Goal: Task Accomplishment & Management: Use online tool/utility

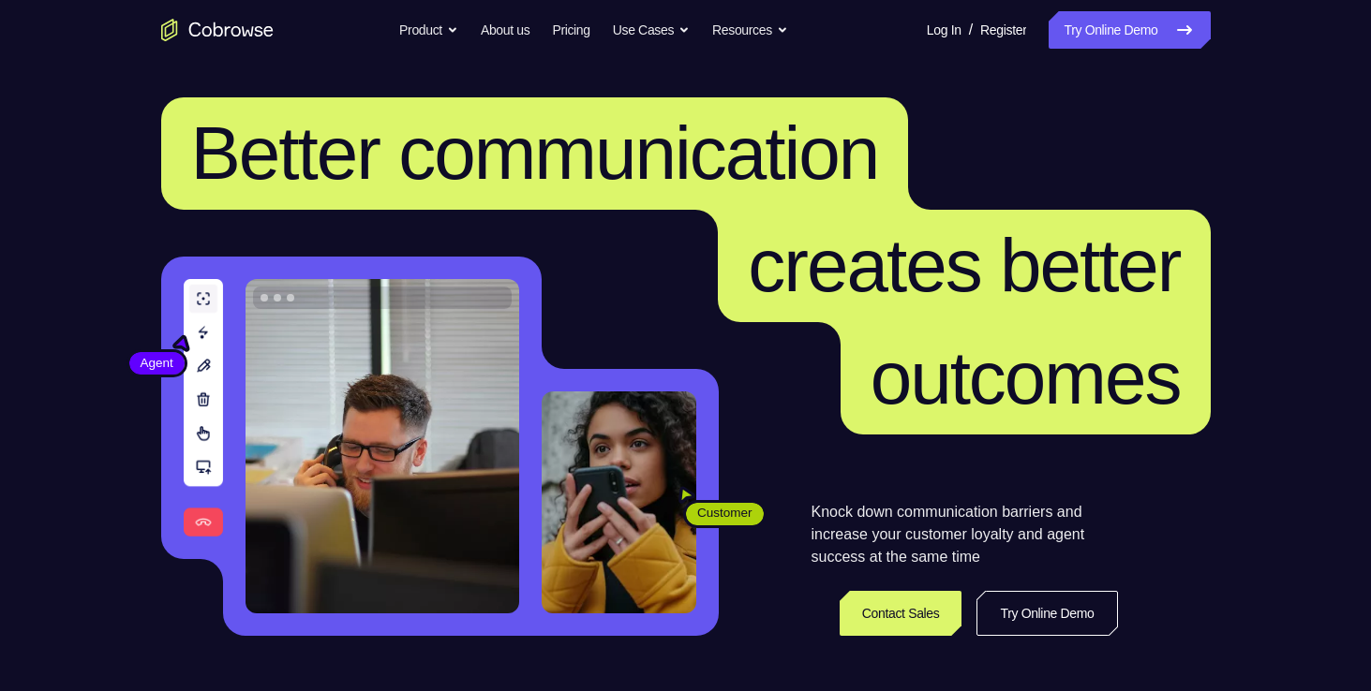
scroll to position [22, 0]
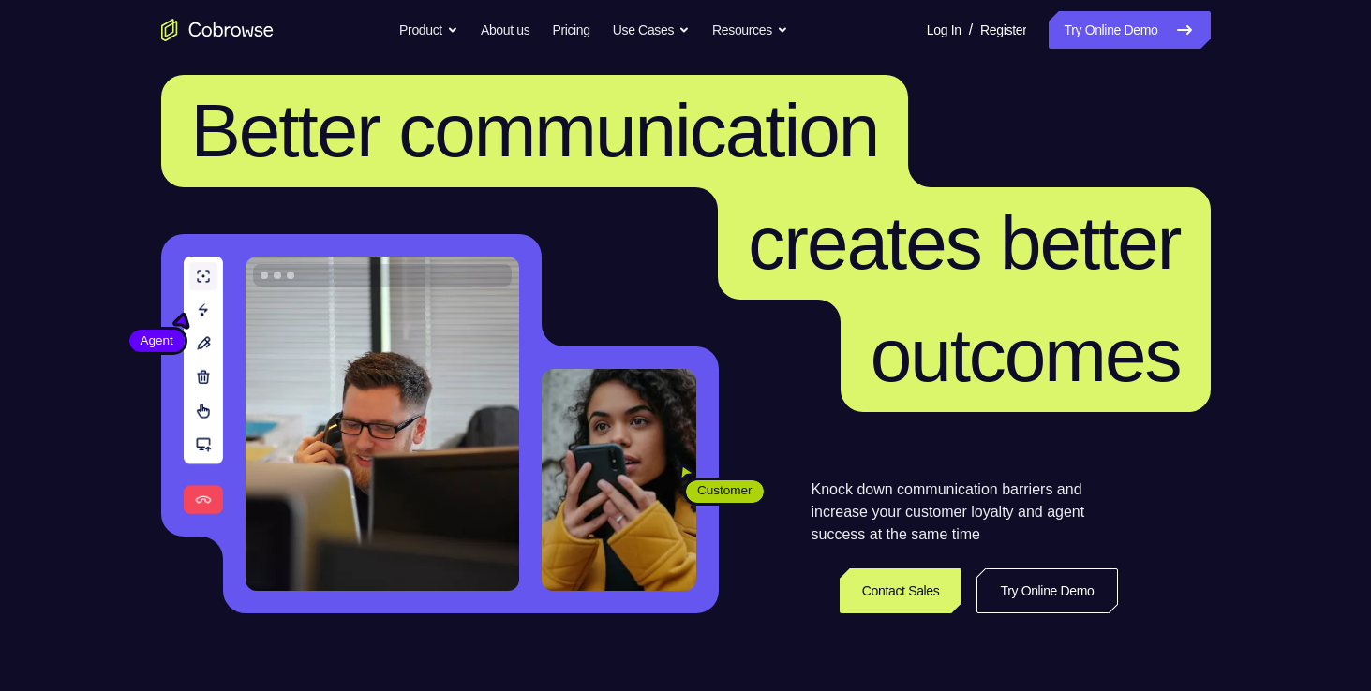
click at [1113, 37] on link "Try Online Demo" at bounding box center [1128, 29] width 161 height 37
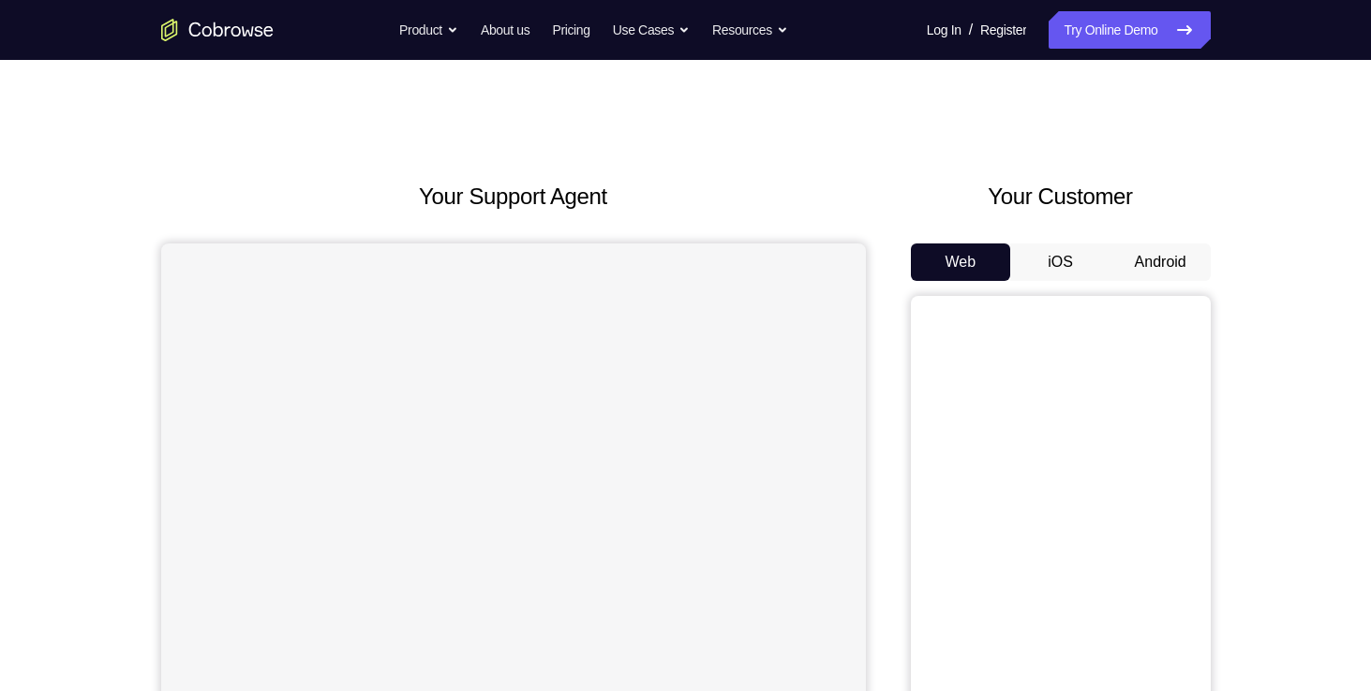
click at [1074, 262] on button "iOS" at bounding box center [1060, 262] width 100 height 37
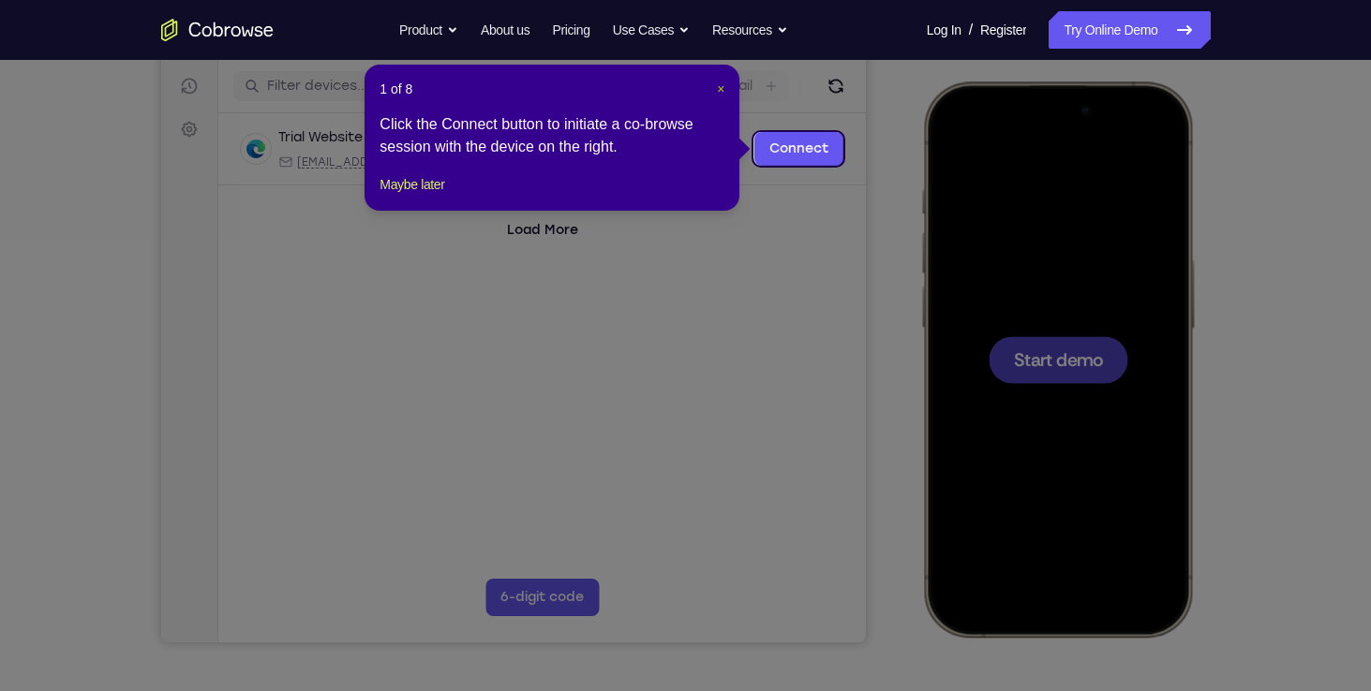
click at [720, 91] on span "×" at bounding box center [720, 89] width 7 height 15
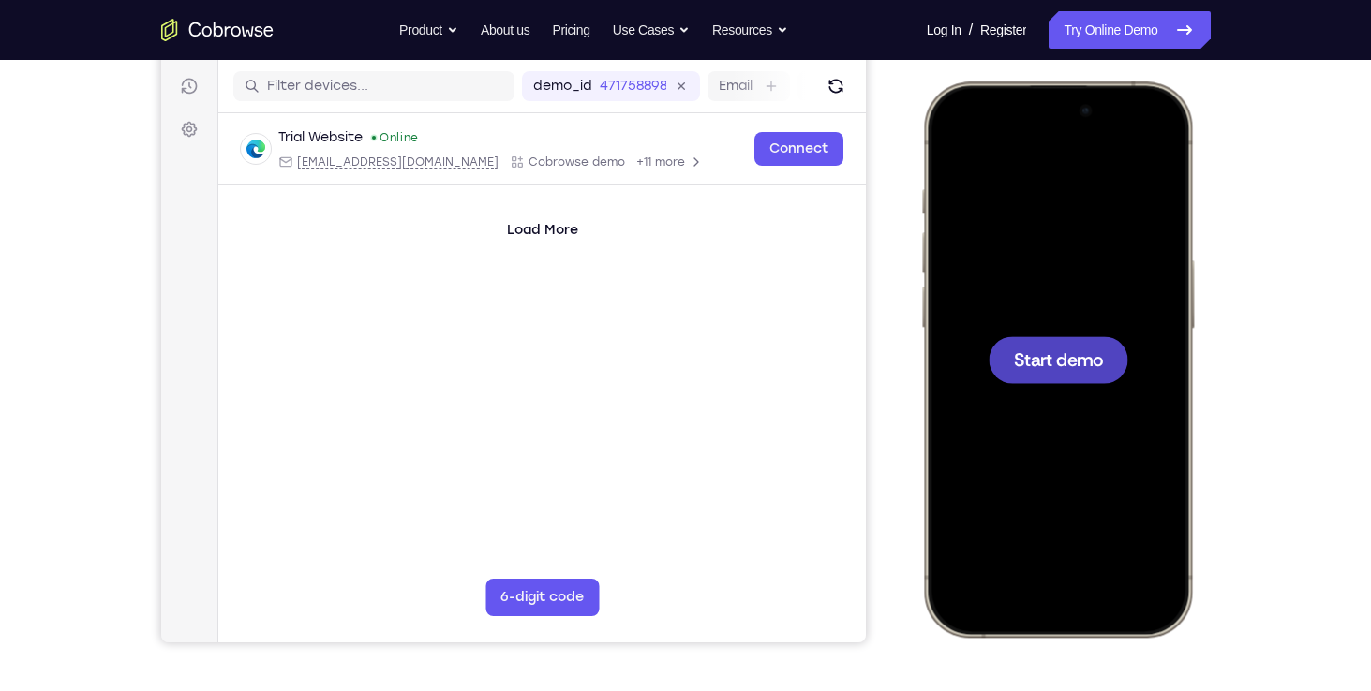
click at [1027, 351] on span "Start demo" at bounding box center [1057, 359] width 89 height 18
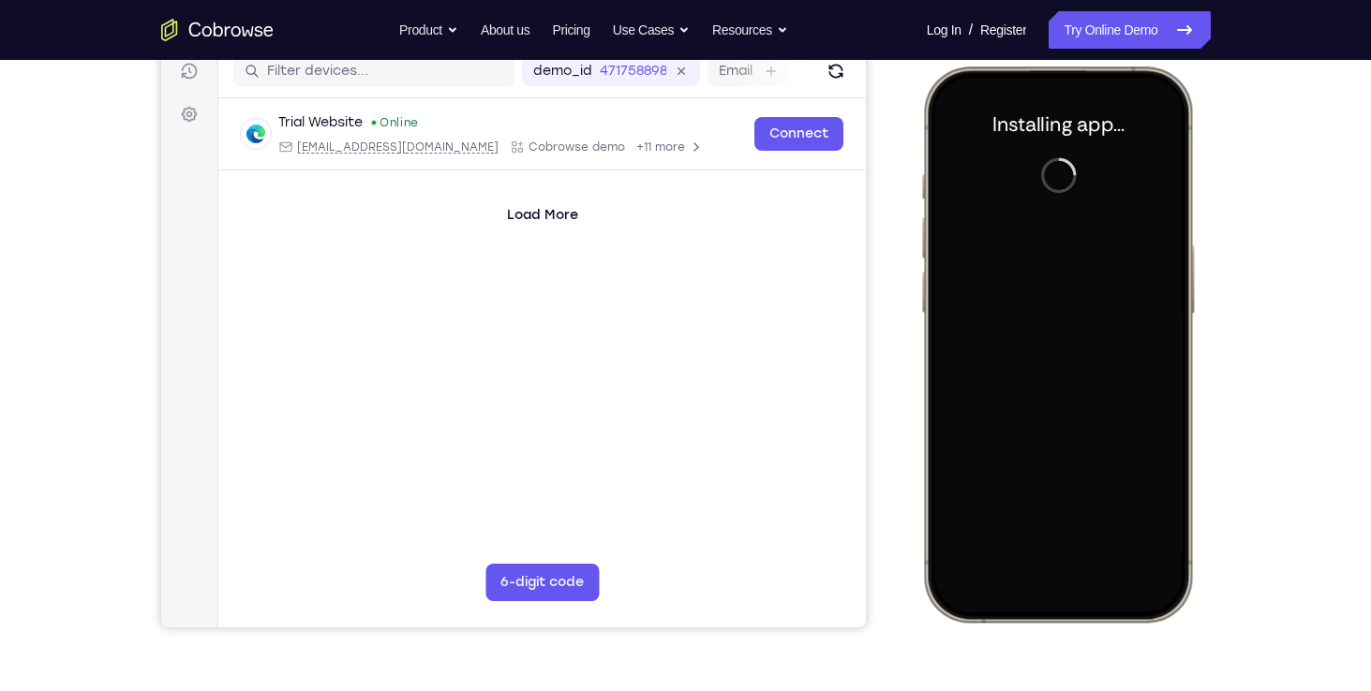
scroll to position [244, 0]
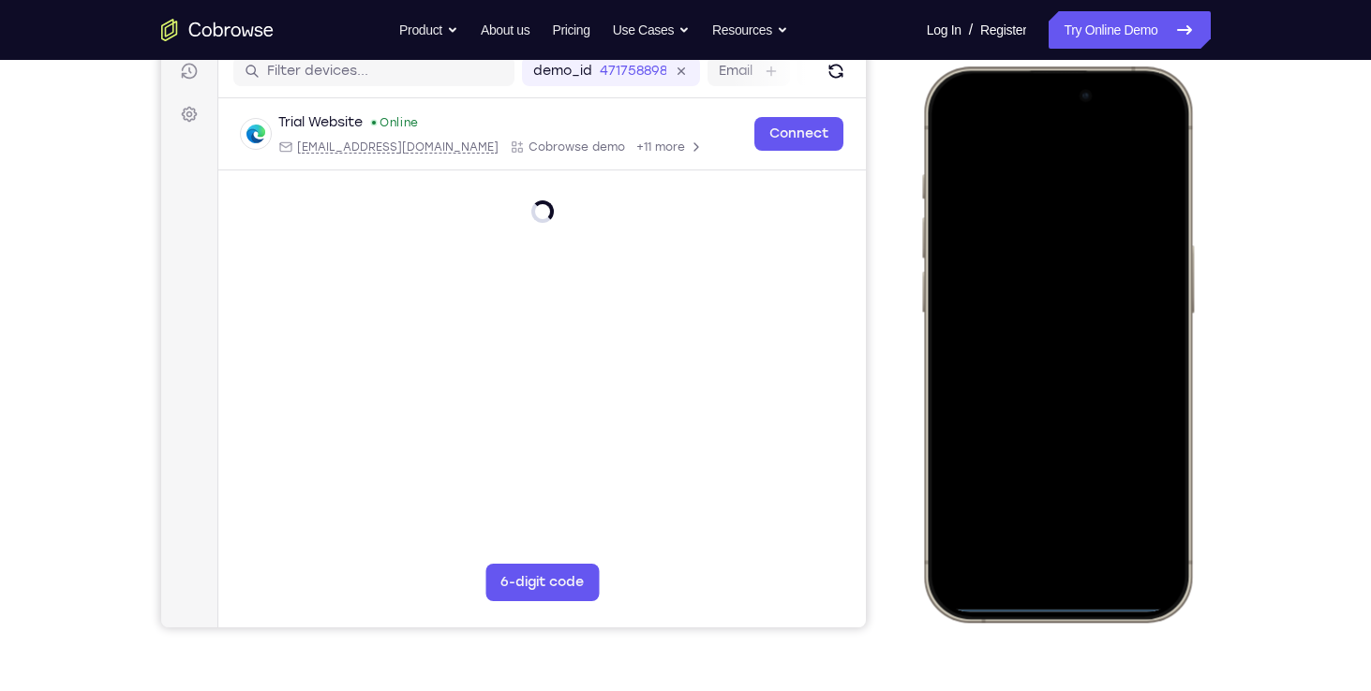
click at [1033, 586] on div at bounding box center [1056, 344] width 246 height 535
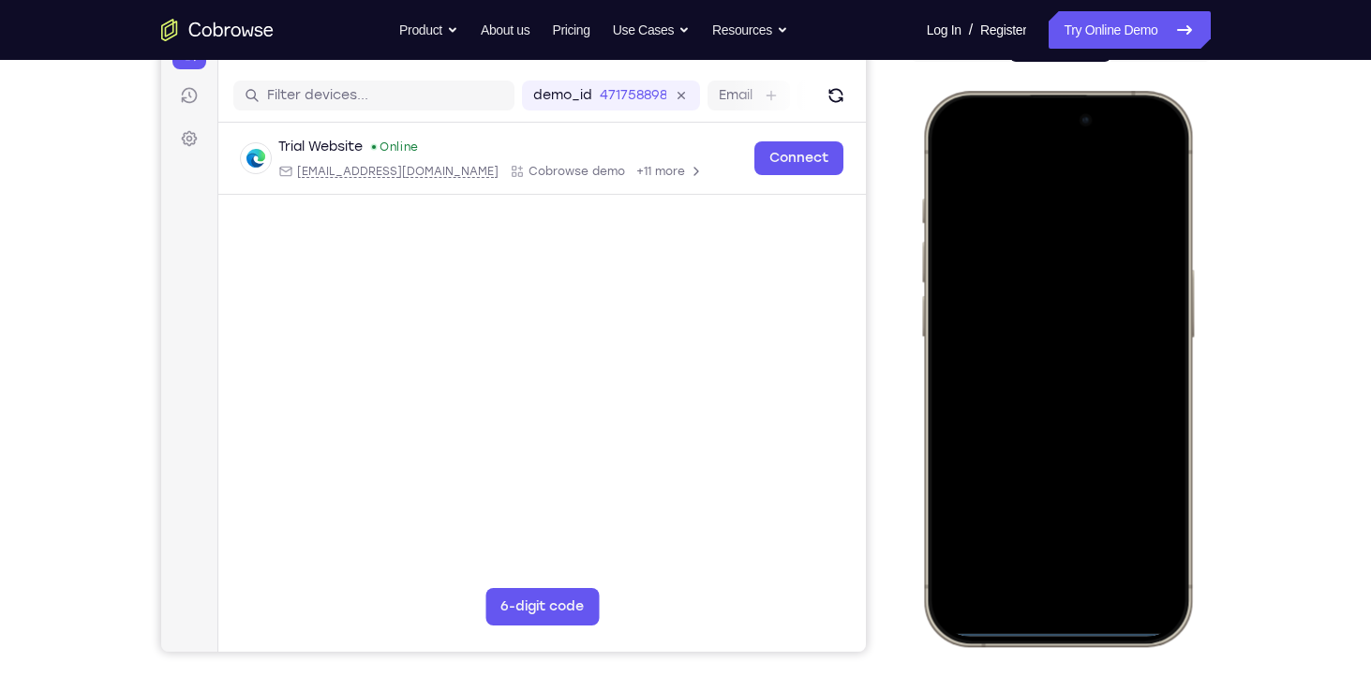
scroll to position [275, 0]
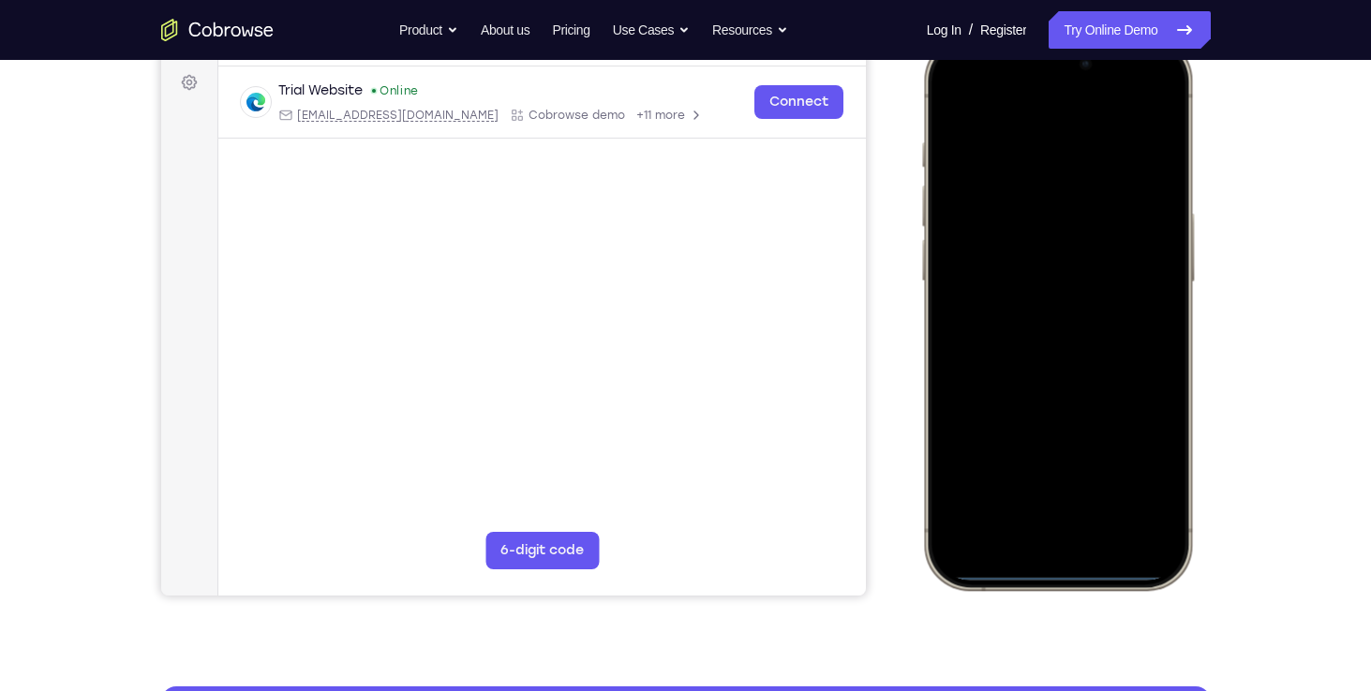
drag, startPoint x: 1083, startPoint y: 577, endPoint x: 1128, endPoint y: 445, distance: 139.5
click at [1128, 445] on div at bounding box center [1056, 312] width 246 height 535
click at [1061, 570] on div at bounding box center [1056, 312] width 246 height 535
click at [945, 97] on div at bounding box center [1056, 312] width 246 height 535
click at [939, 103] on div at bounding box center [1056, 312] width 246 height 535
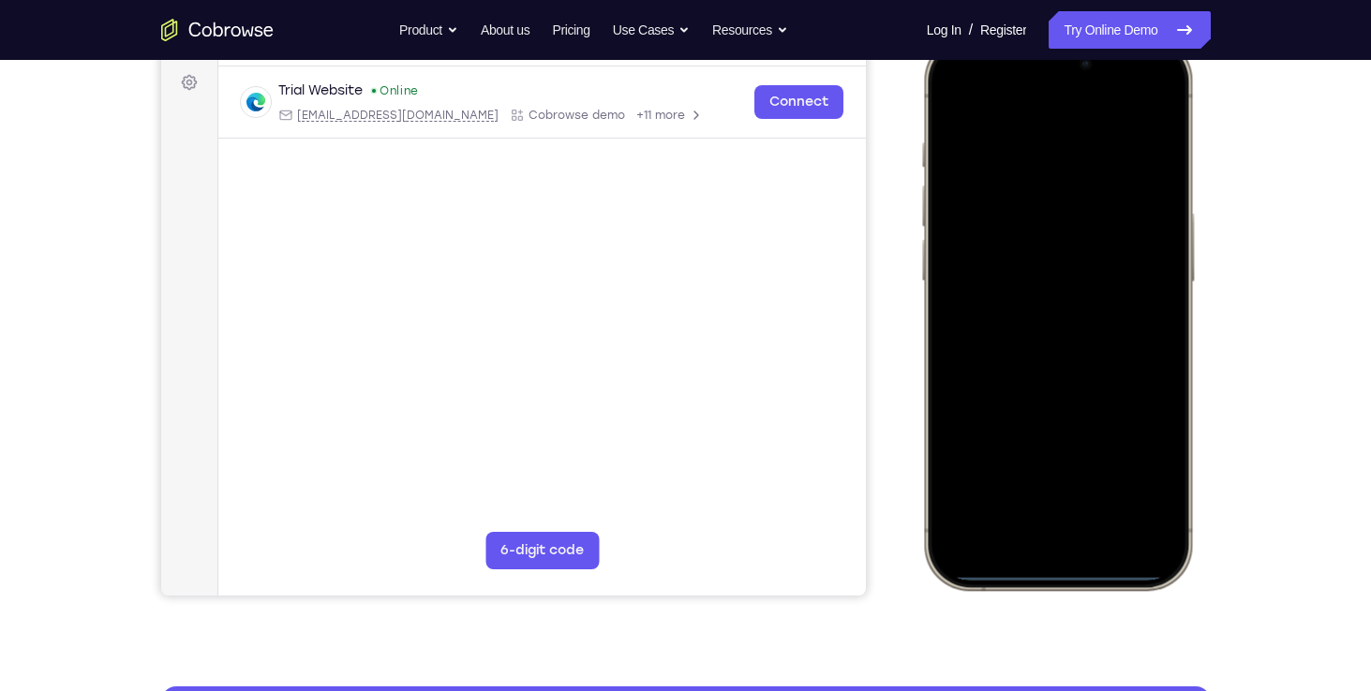
click at [960, 84] on div at bounding box center [1056, 312] width 246 height 535
click at [1073, 91] on div at bounding box center [1056, 312] width 246 height 535
drag, startPoint x: 1073, startPoint y: 91, endPoint x: 1065, endPoint y: 126, distance: 35.5
click at [1065, 126] on div at bounding box center [1056, 312] width 246 height 535
drag, startPoint x: 1049, startPoint y: 80, endPoint x: 1057, endPoint y: 156, distance: 76.3
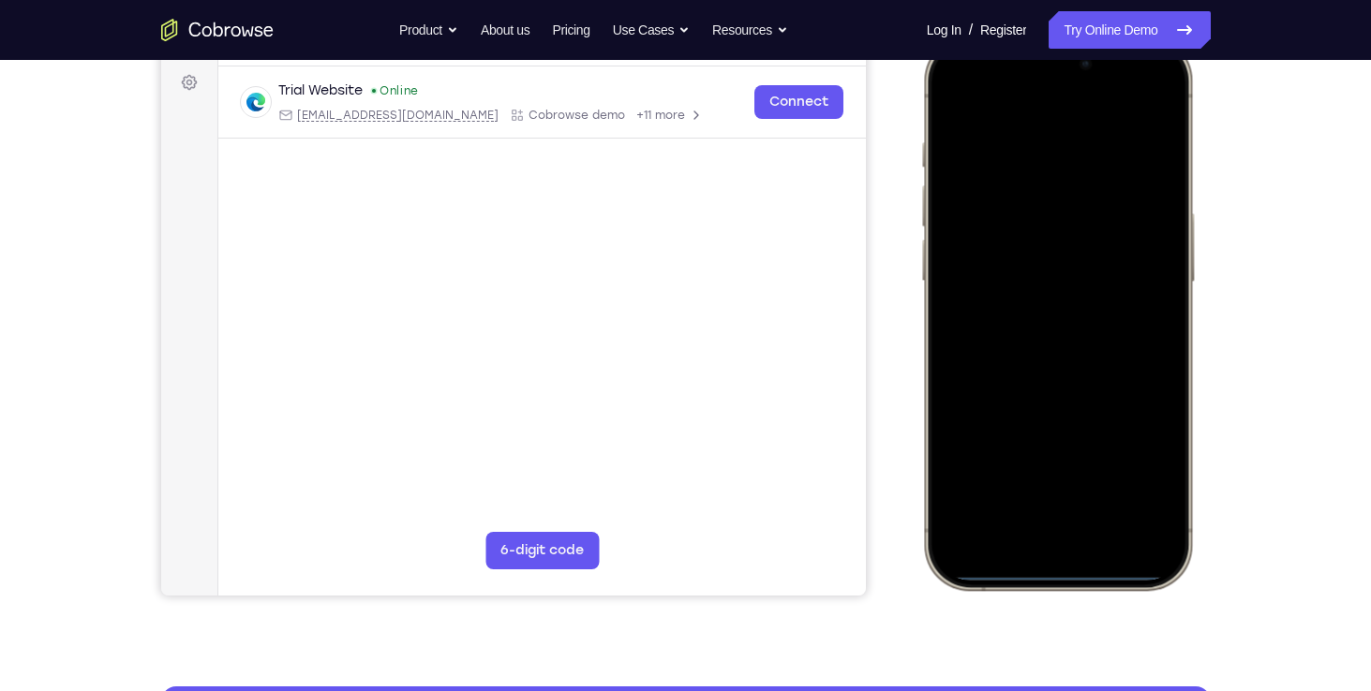
click at [1057, 156] on div at bounding box center [1056, 312] width 246 height 535
drag, startPoint x: 1061, startPoint y: 102, endPoint x: 1061, endPoint y: 185, distance: 82.4
click at [1061, 185] on div at bounding box center [1056, 312] width 246 height 535
drag, startPoint x: 1067, startPoint y: 87, endPoint x: 997, endPoint y: 616, distance: 533.1
click at [997, 597] on html "Online web based iOS Simulators and Android Emulators. Run iPhone, iPad, Mobile…" at bounding box center [1059, 316] width 281 height 562
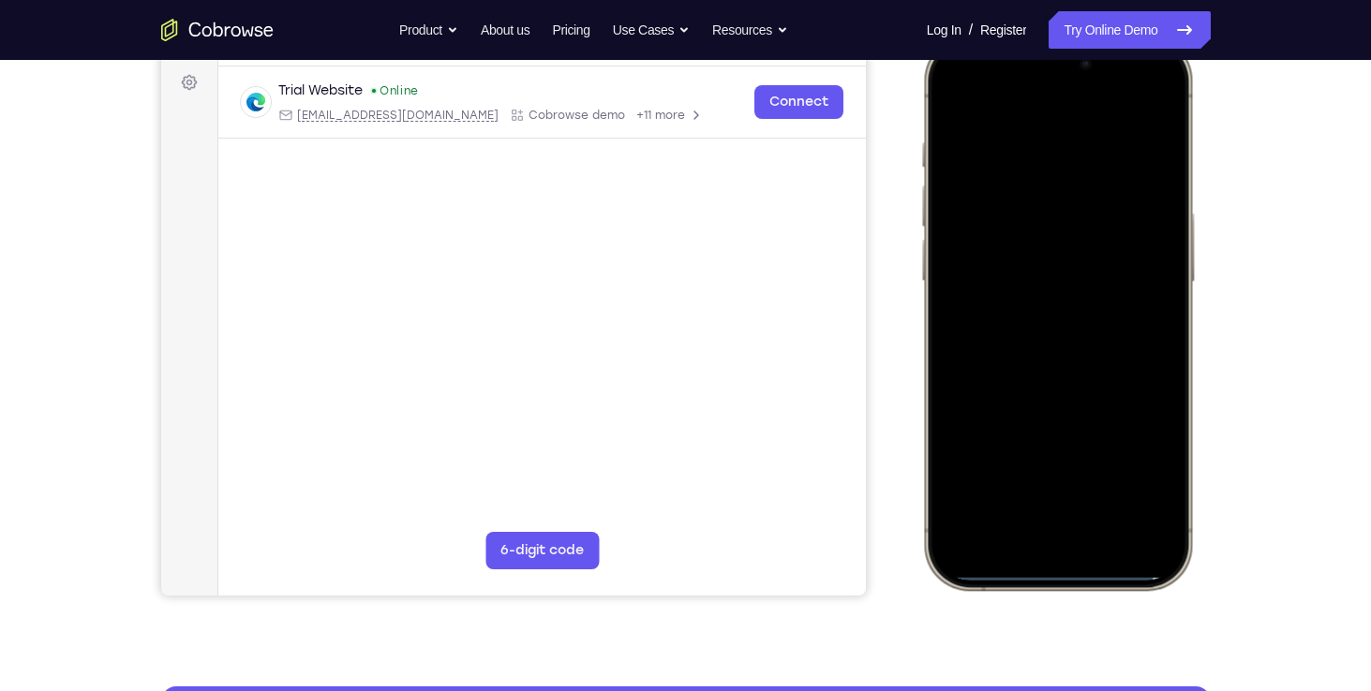
click at [993, 186] on div at bounding box center [1056, 312] width 246 height 535
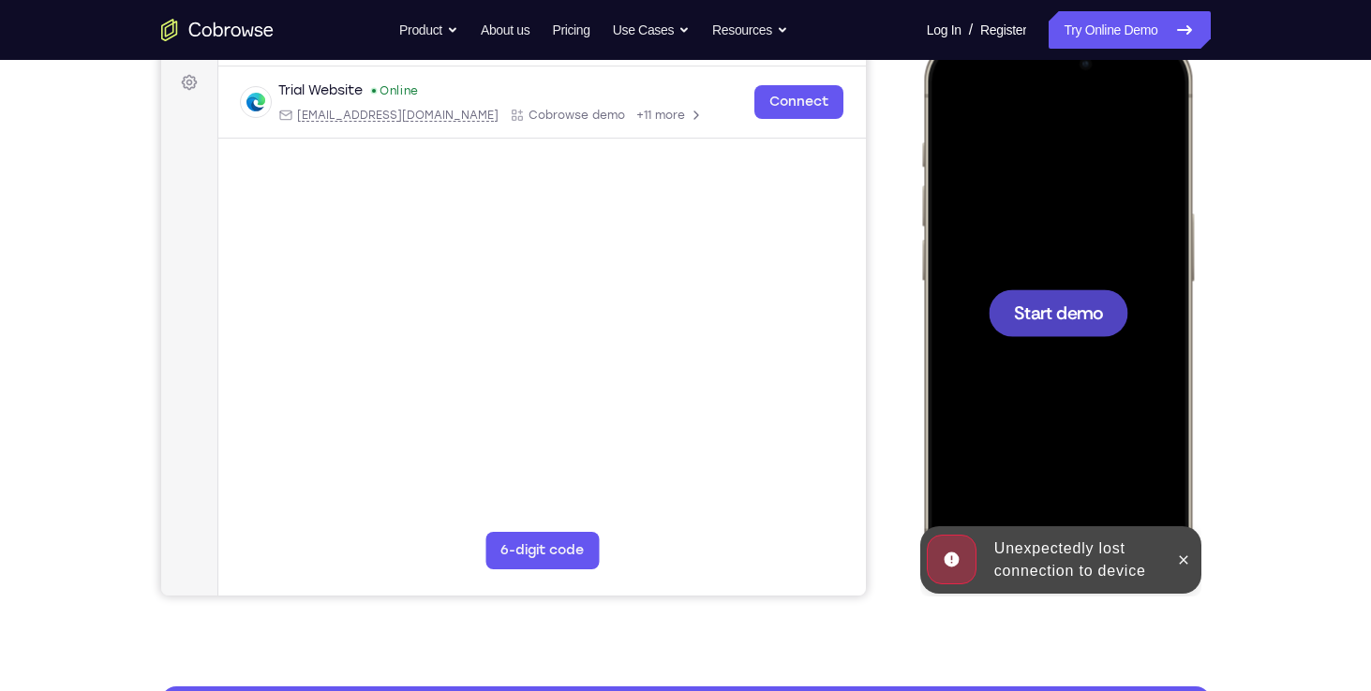
click at [985, 88] on div at bounding box center [1056, 312] width 246 height 535
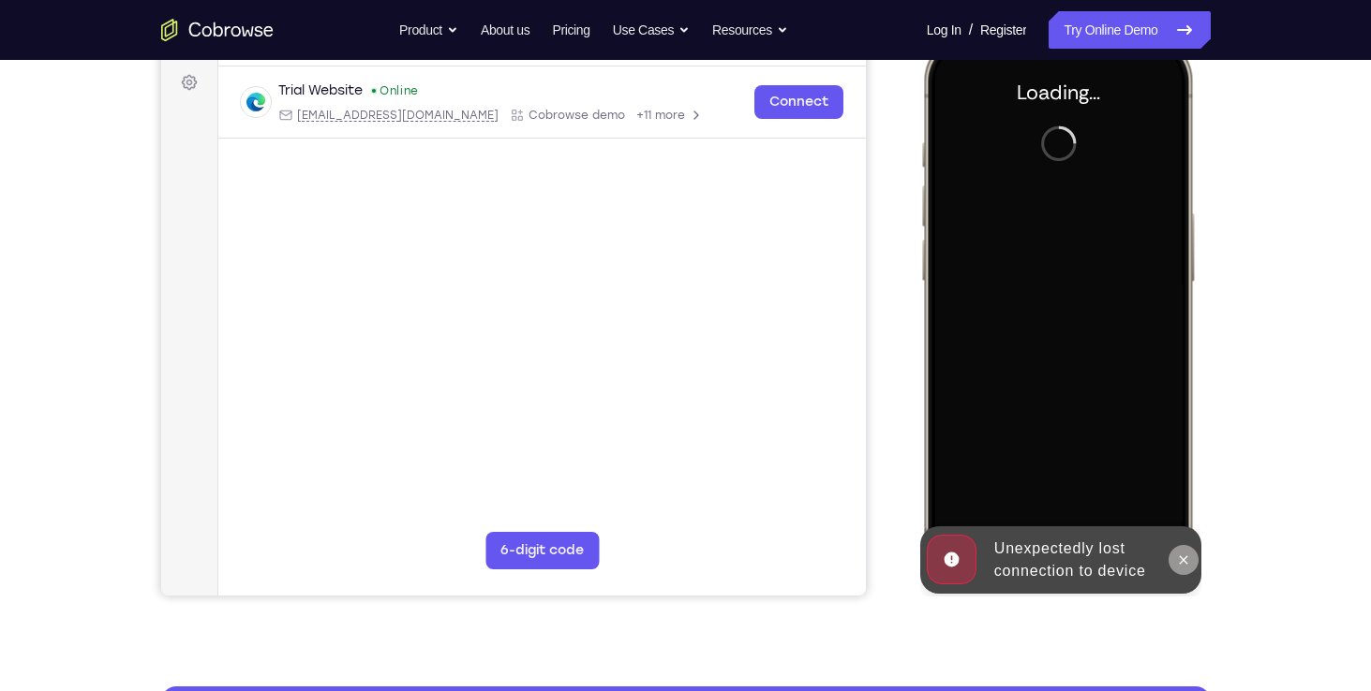
click at [1180, 557] on icon at bounding box center [1182, 560] width 15 height 15
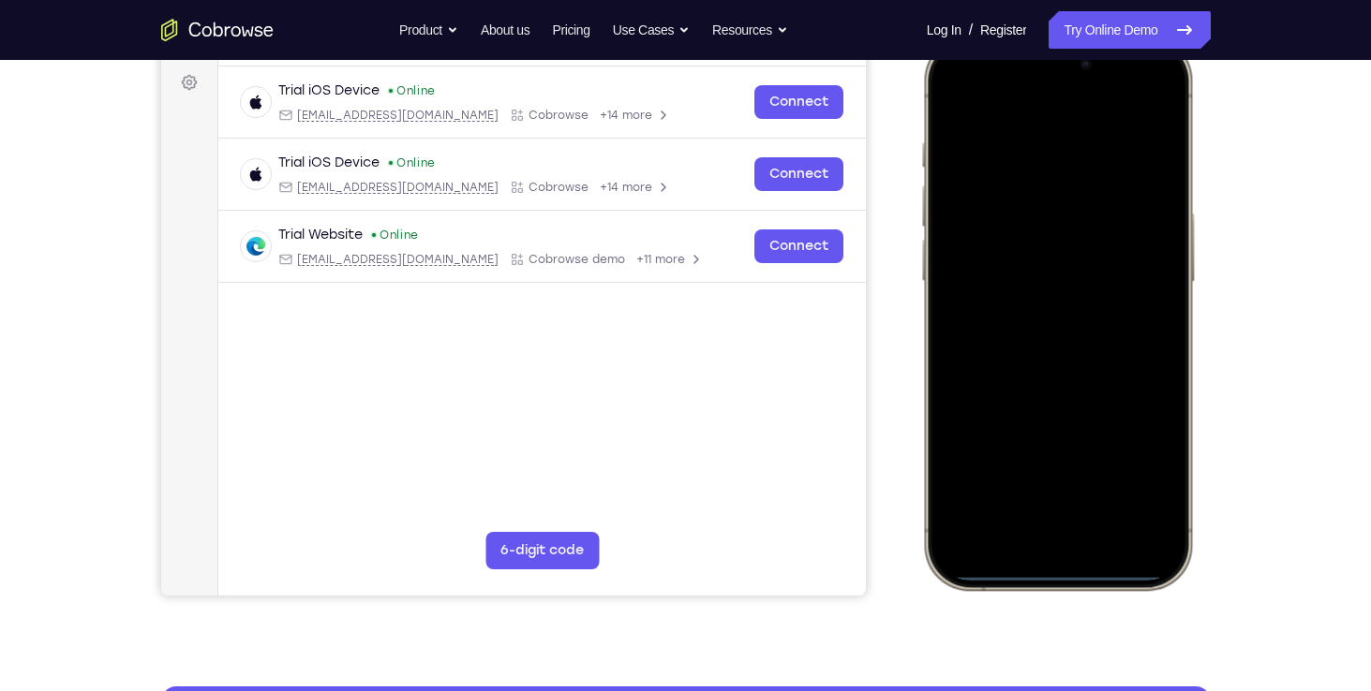
drag, startPoint x: 1066, startPoint y: 570, endPoint x: 1087, endPoint y: 436, distance: 135.6
click at [1087, 436] on div at bounding box center [1056, 312] width 246 height 535
drag, startPoint x: 1032, startPoint y: 575, endPoint x: 1047, endPoint y: 296, distance: 279.5
click at [1047, 296] on div at bounding box center [1056, 312] width 246 height 535
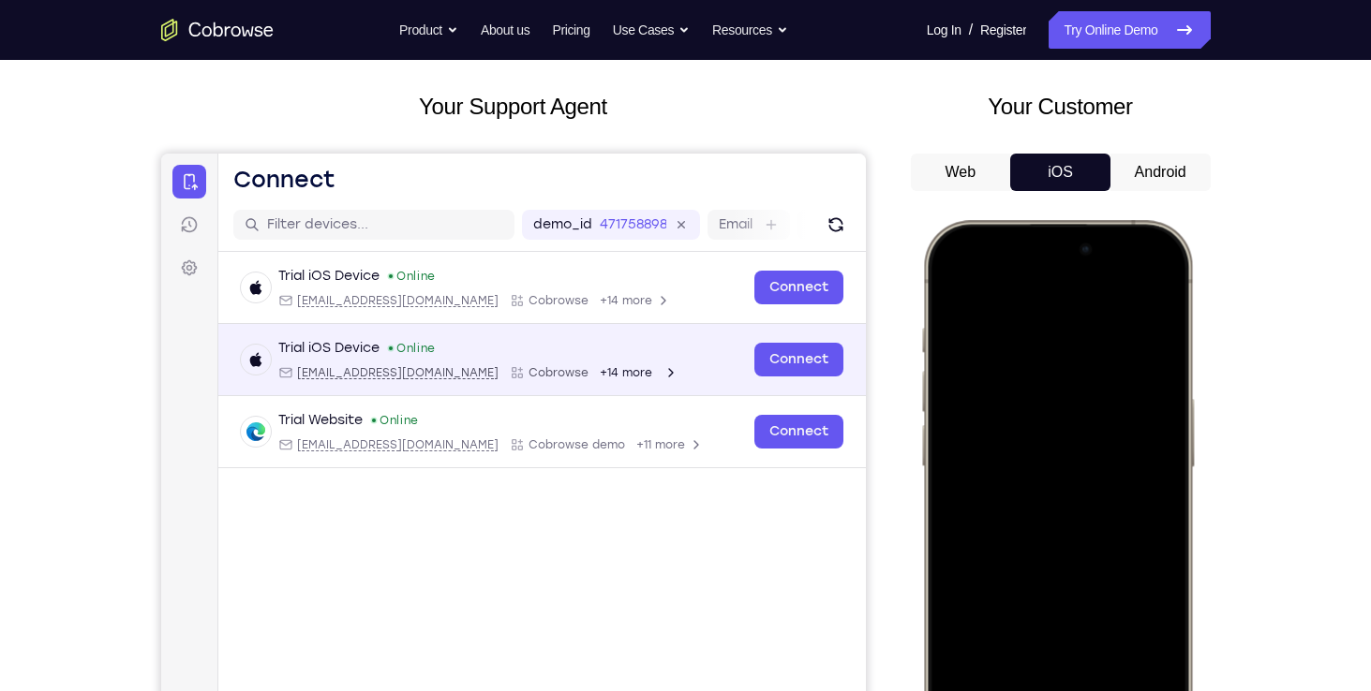
scroll to position [81, 0]
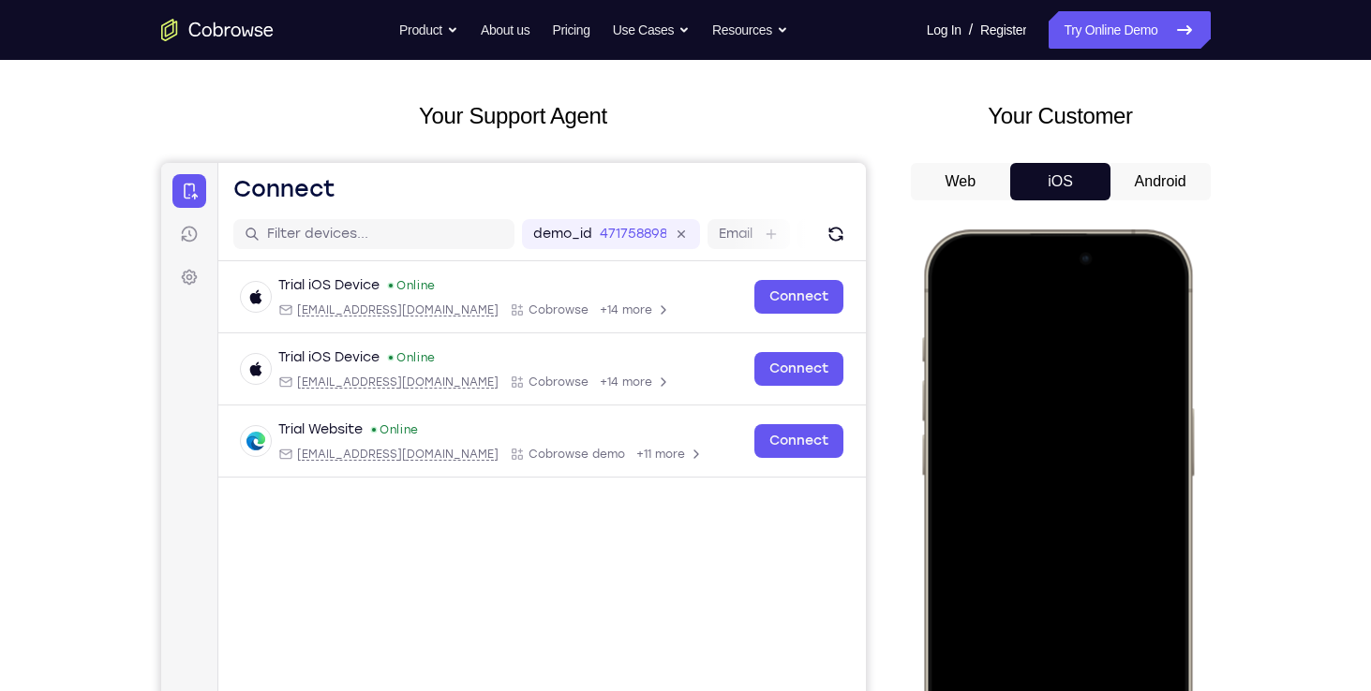
click at [1183, 166] on button "Android" at bounding box center [1160, 181] width 100 height 37
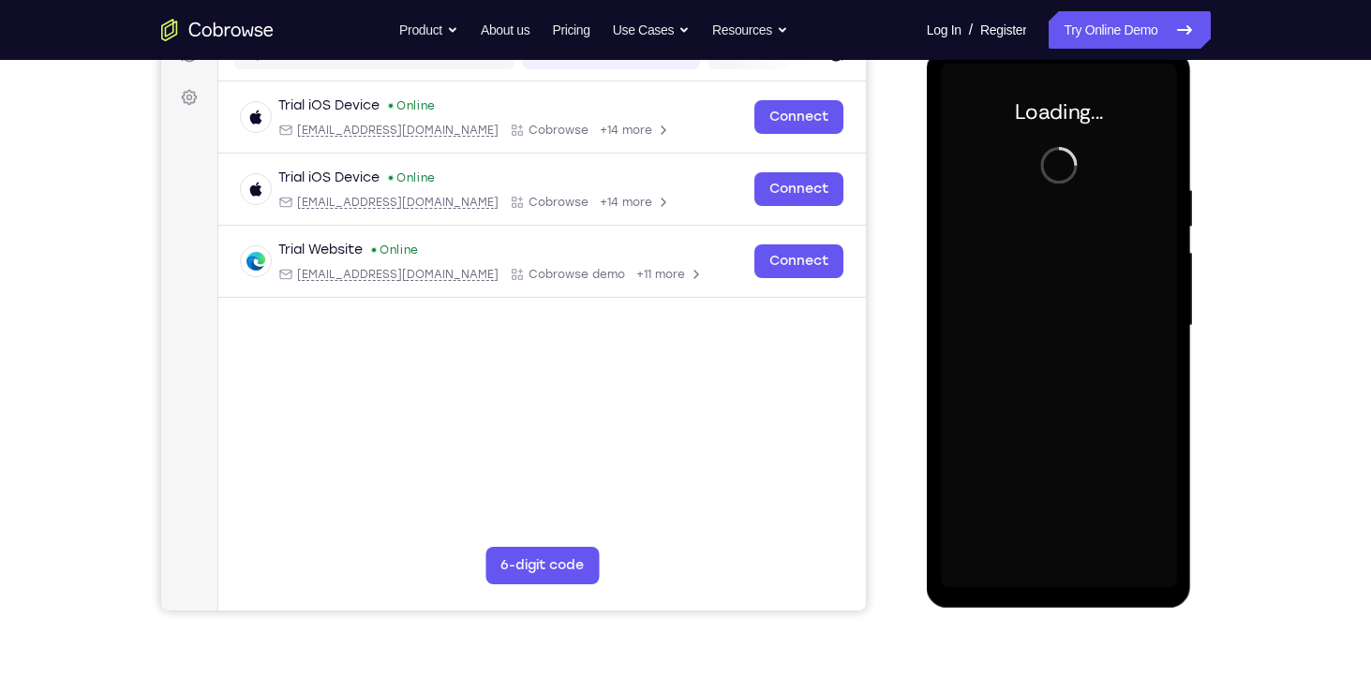
scroll to position [0, 0]
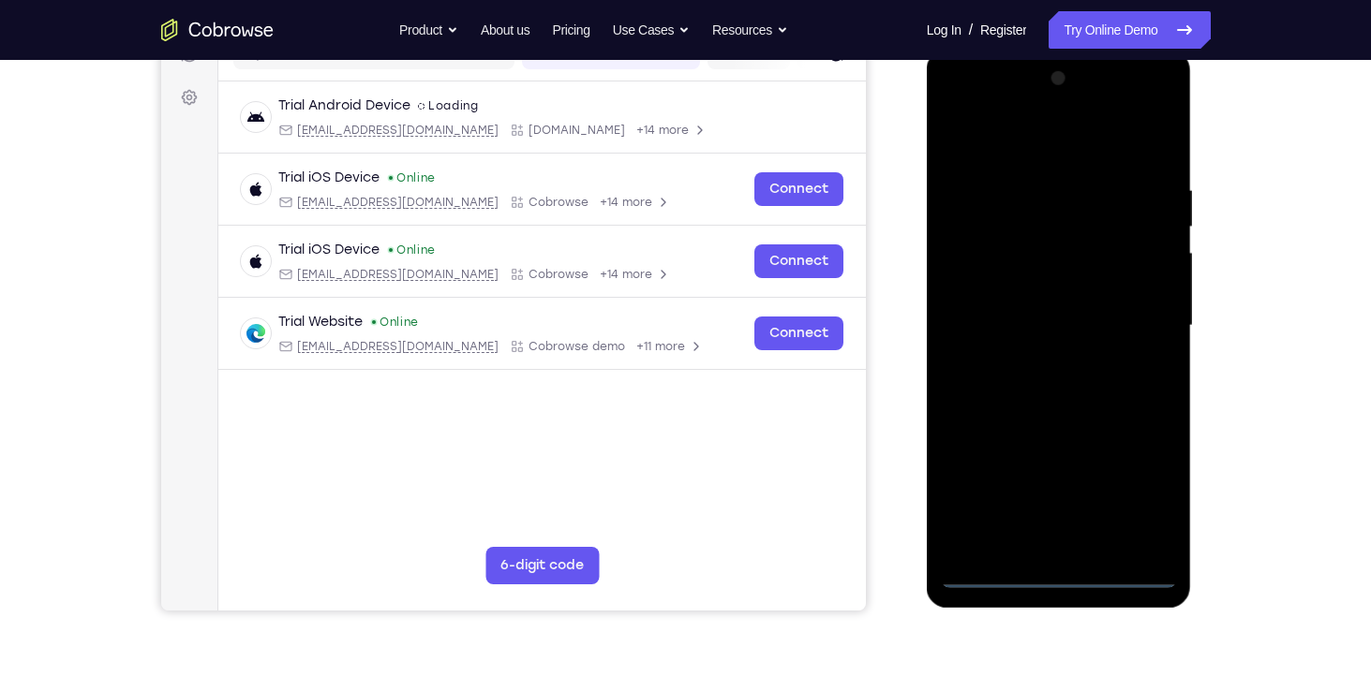
click at [1007, 576] on div at bounding box center [1059, 326] width 236 height 525
click at [1047, 578] on div at bounding box center [1059, 326] width 236 height 525
click at [1134, 482] on div at bounding box center [1059, 326] width 236 height 525
click at [957, 109] on div at bounding box center [1059, 326] width 236 height 525
click at [1134, 311] on div at bounding box center [1059, 326] width 236 height 525
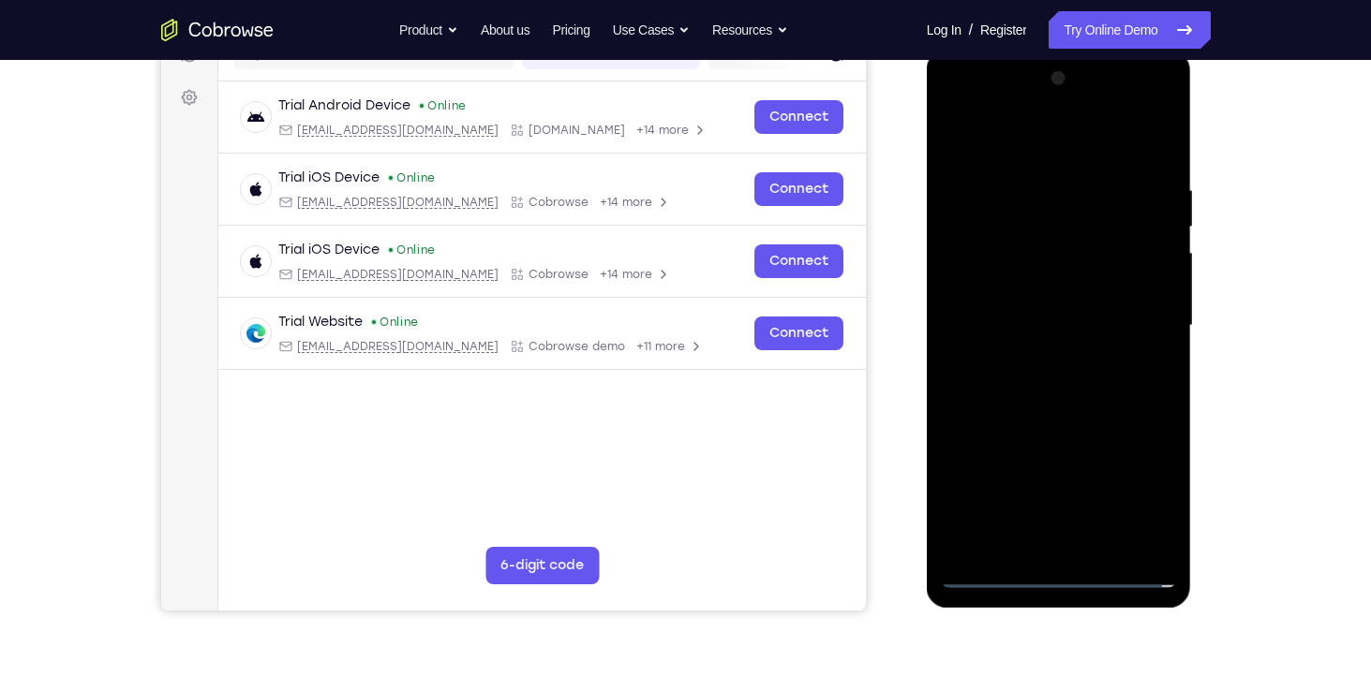
click at [1114, 356] on div at bounding box center [1059, 326] width 236 height 525
click at [1131, 320] on div at bounding box center [1059, 326] width 236 height 525
click at [1038, 363] on div at bounding box center [1059, 326] width 236 height 525
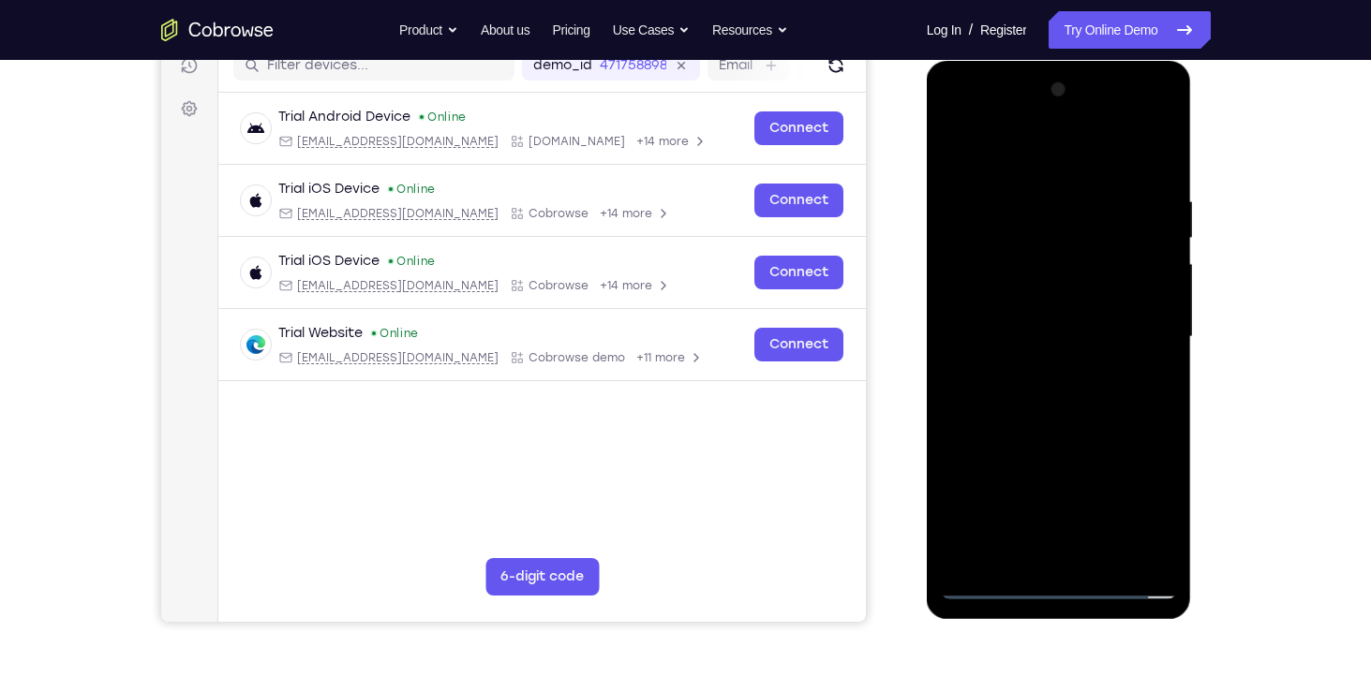
click at [1047, 293] on div at bounding box center [1059, 337] width 236 height 525
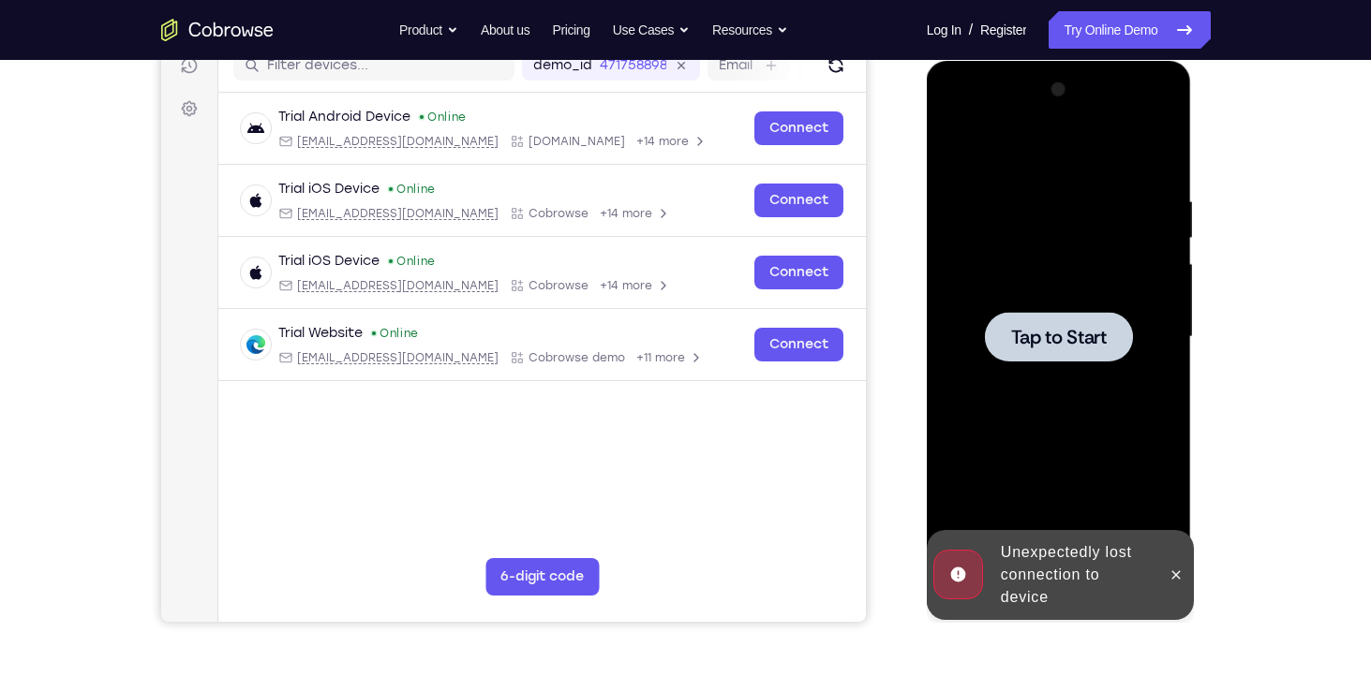
click at [1074, 350] on div at bounding box center [1059, 337] width 148 height 50
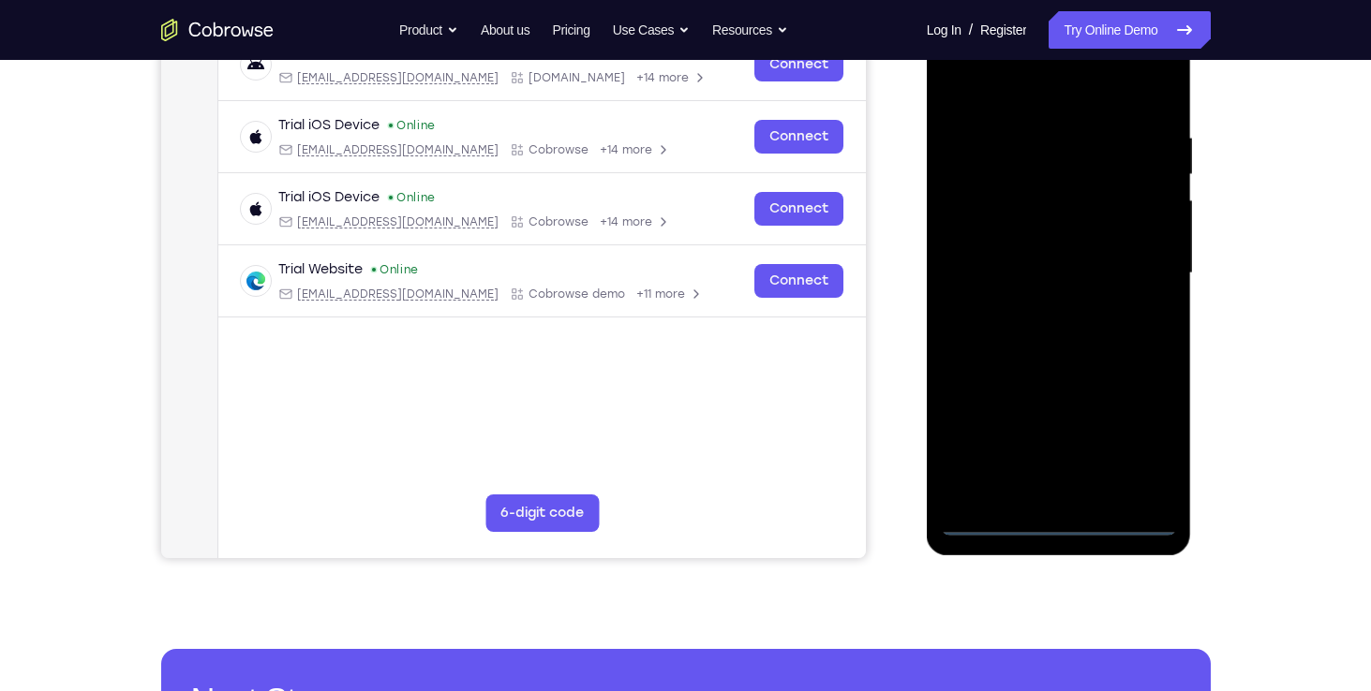
scroll to position [308, 0]
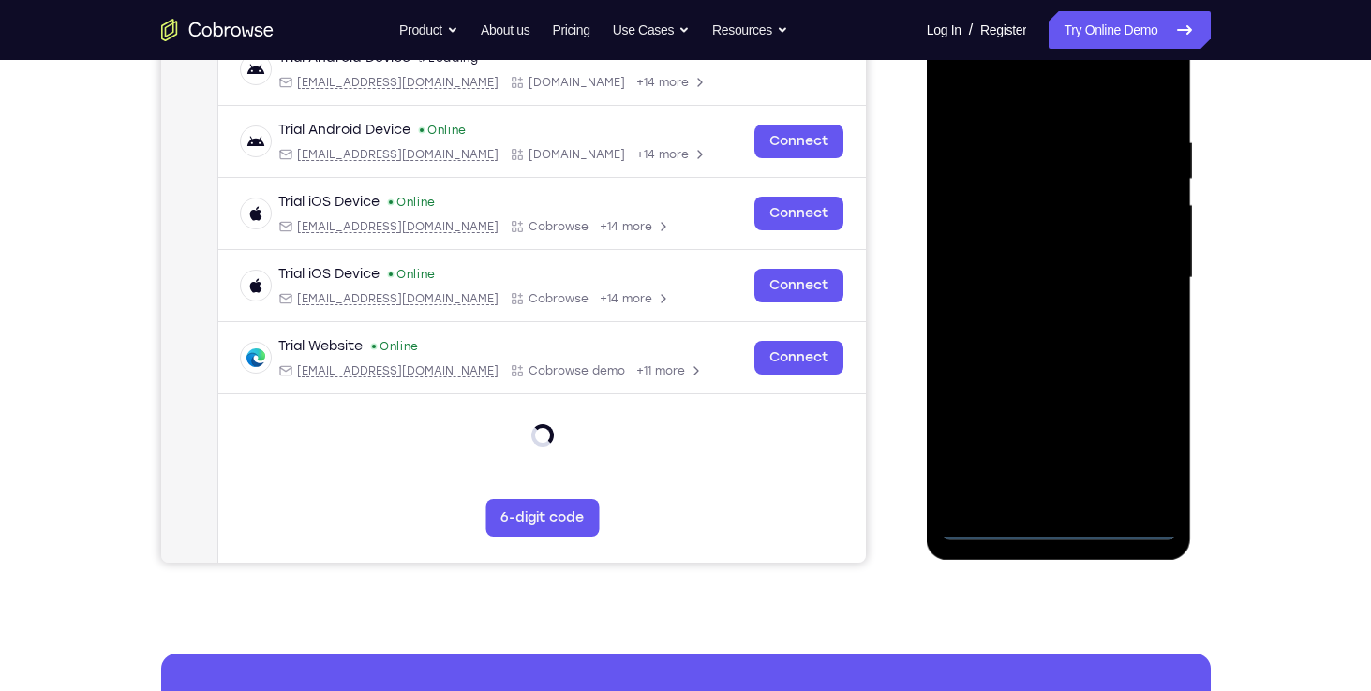
click at [1062, 520] on div at bounding box center [1059, 278] width 236 height 525
click at [1062, 528] on div at bounding box center [1059, 278] width 236 height 525
click at [1061, 493] on div at bounding box center [1059, 278] width 236 height 525
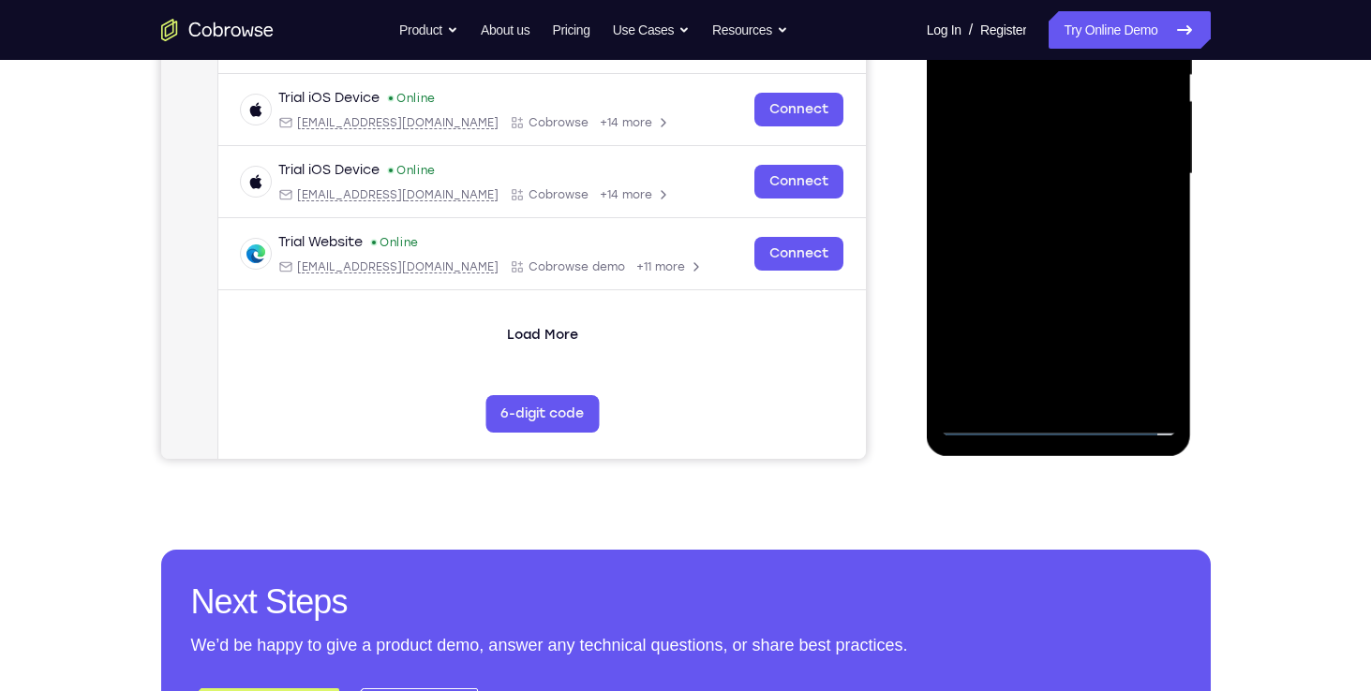
scroll to position [415, 0]
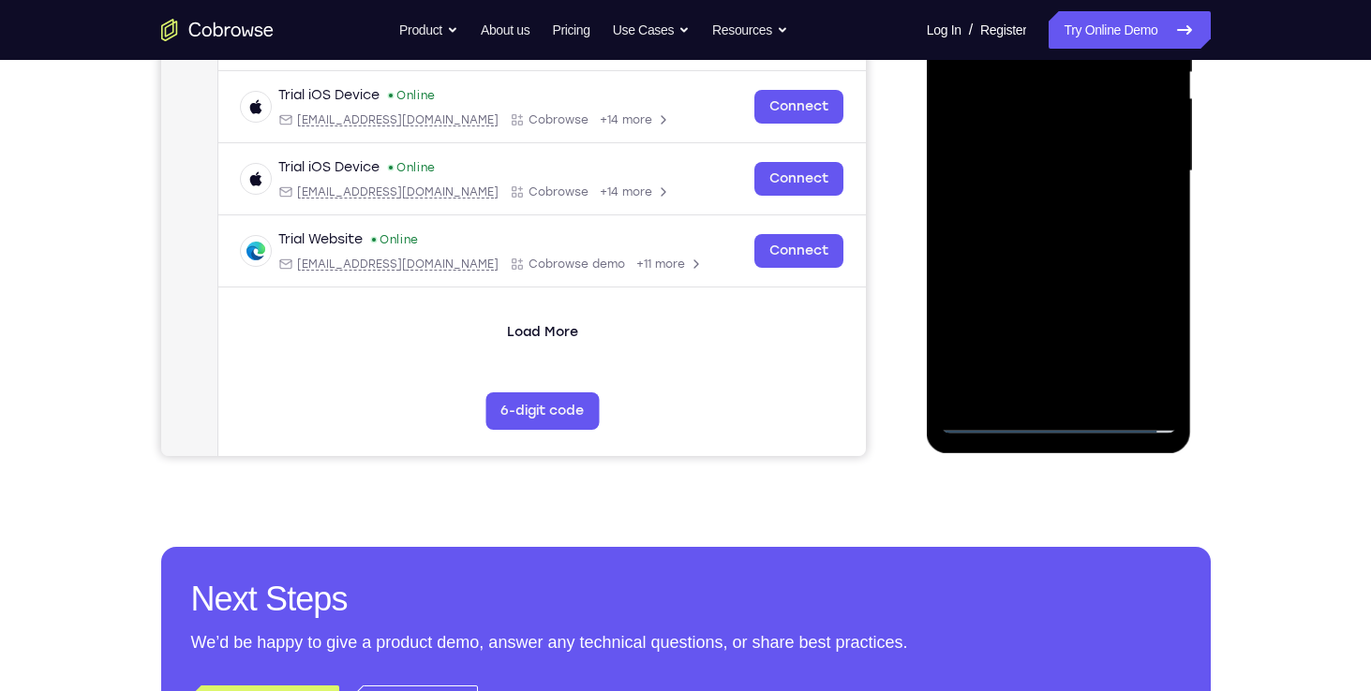
click at [1052, 424] on div at bounding box center [1059, 171] width 236 height 525
click at [1136, 328] on div at bounding box center [1059, 171] width 236 height 525
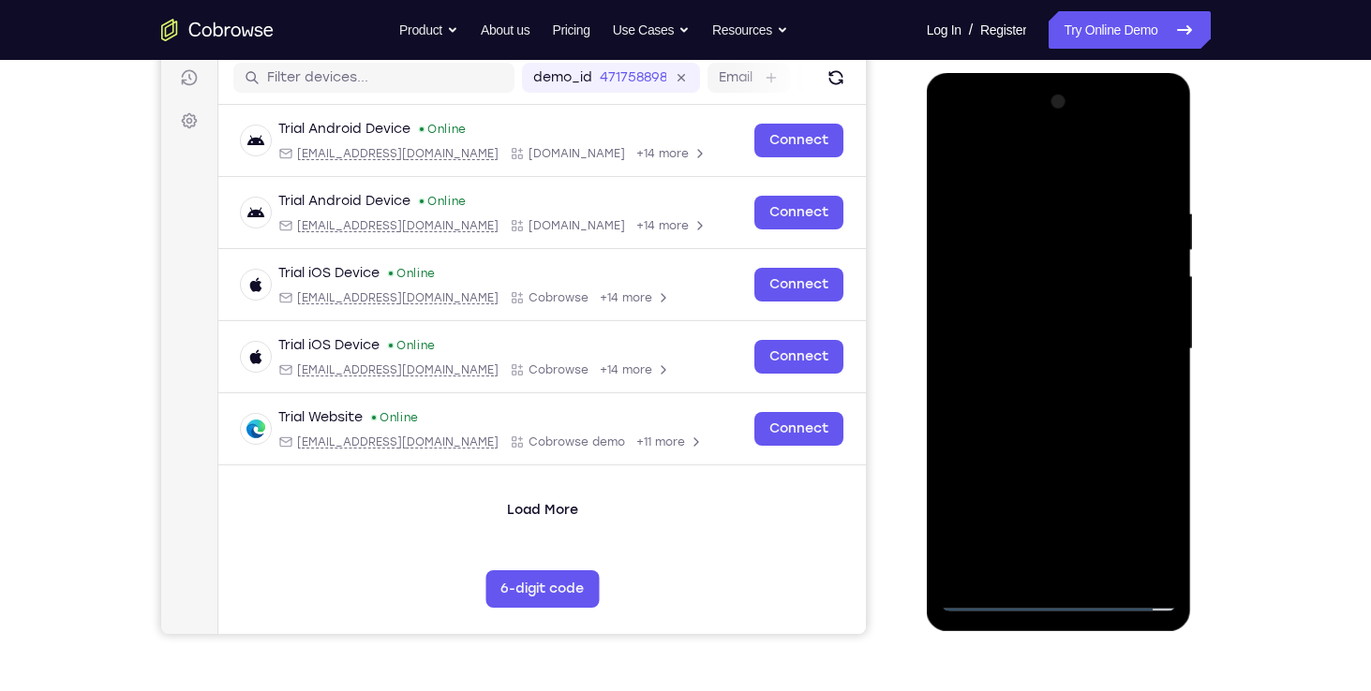
scroll to position [236, 0]
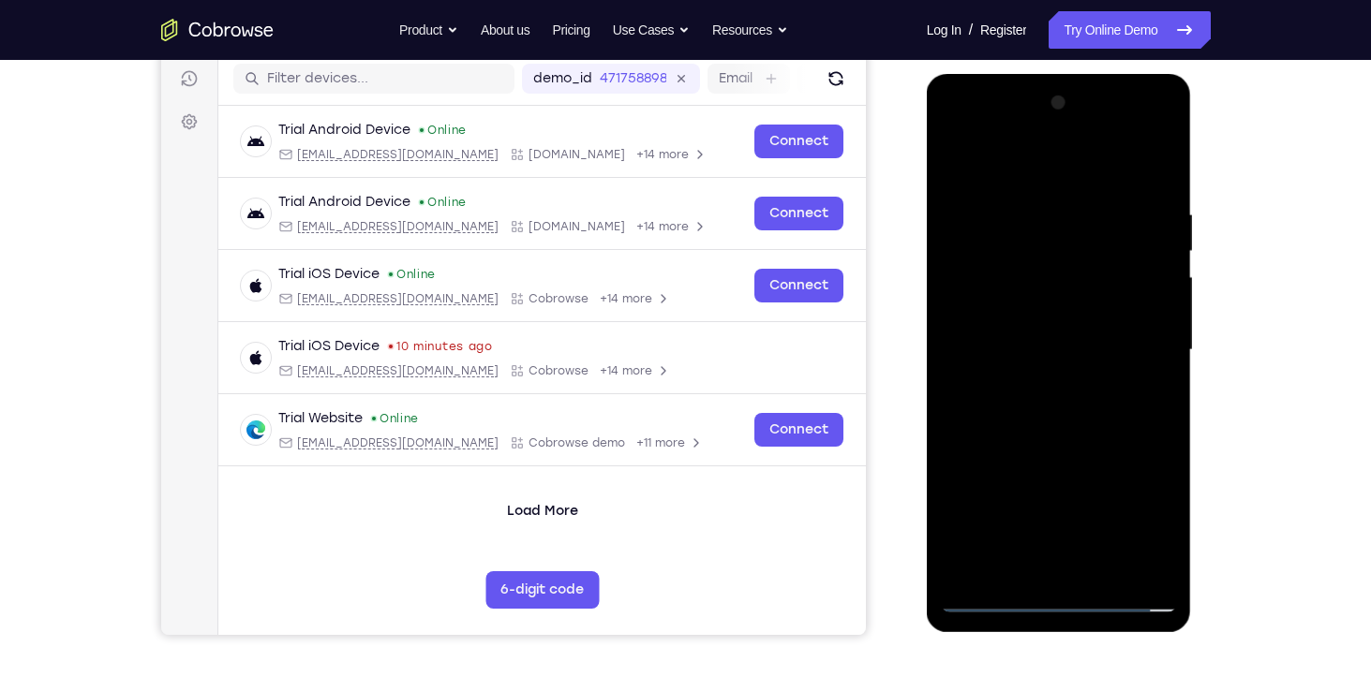
click at [958, 128] on div at bounding box center [1059, 350] width 236 height 525
click at [1136, 339] on div at bounding box center [1059, 350] width 236 height 525
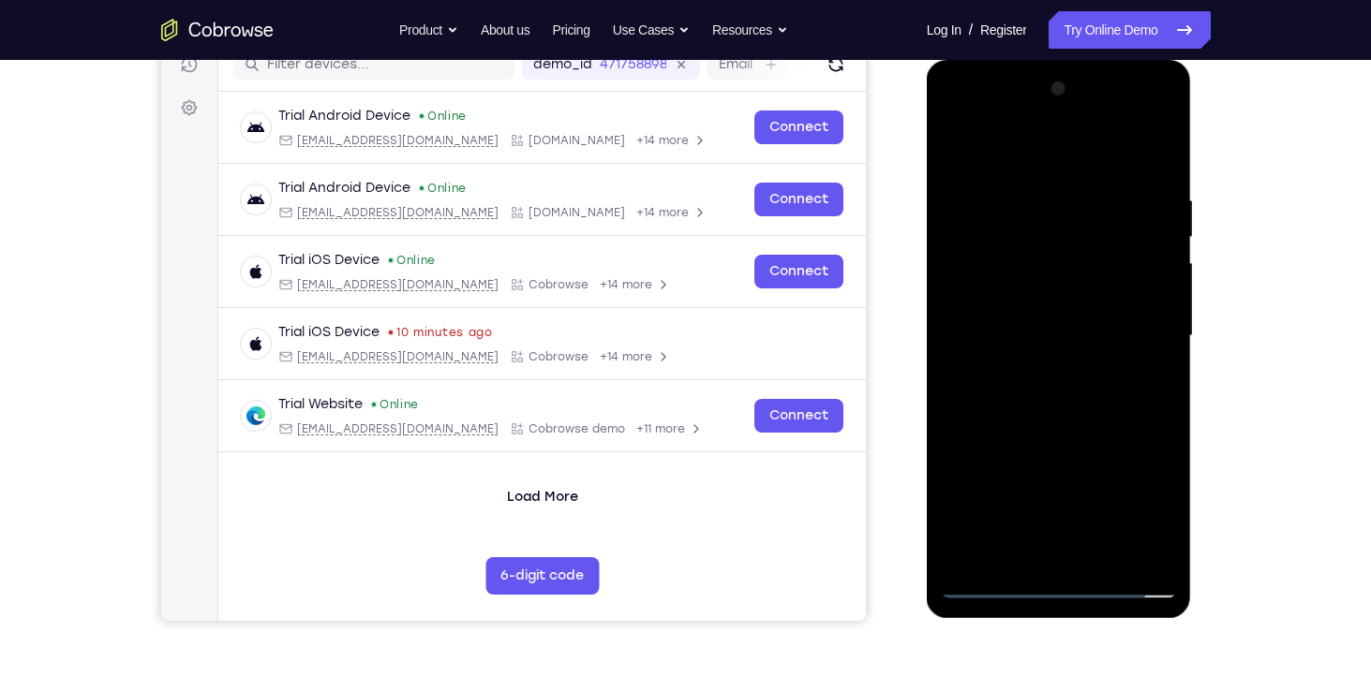
scroll to position [249, 0]
click at [1092, 172] on div at bounding box center [1059, 337] width 236 height 525
click at [1081, 535] on div at bounding box center [1059, 337] width 236 height 525
click at [1033, 372] on div at bounding box center [1059, 337] width 236 height 525
click at [1034, 319] on div at bounding box center [1059, 337] width 236 height 525
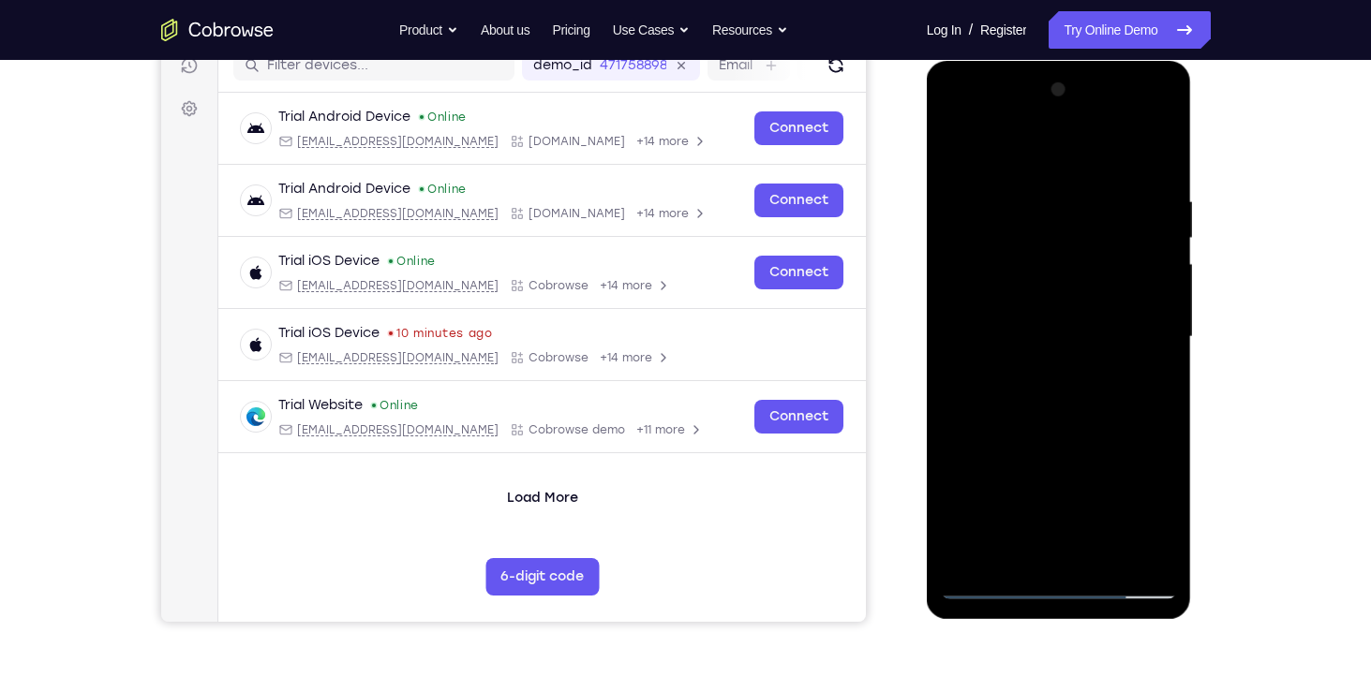
click at [1047, 297] on div at bounding box center [1059, 337] width 236 height 525
click at [963, 514] on div at bounding box center [1059, 337] width 236 height 525
click at [1123, 518] on div at bounding box center [1059, 337] width 236 height 525
click at [950, 527] on div at bounding box center [1059, 337] width 236 height 525
click at [1030, 454] on div at bounding box center [1059, 337] width 236 height 525
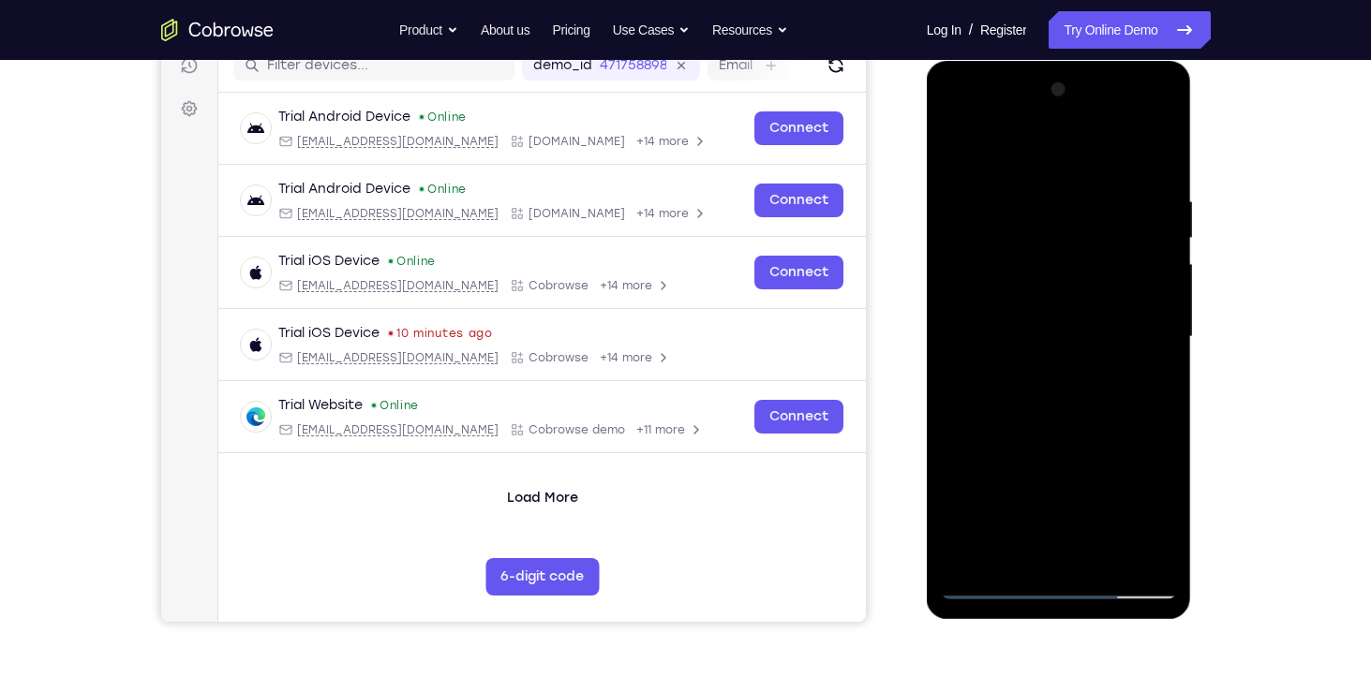
click at [1144, 300] on div at bounding box center [1059, 337] width 236 height 525
click at [962, 554] on div at bounding box center [1059, 337] width 236 height 525
click at [992, 482] on div at bounding box center [1059, 337] width 236 height 525
click at [949, 483] on div at bounding box center [1059, 337] width 236 height 525
click at [1003, 480] on div at bounding box center [1059, 337] width 236 height 525
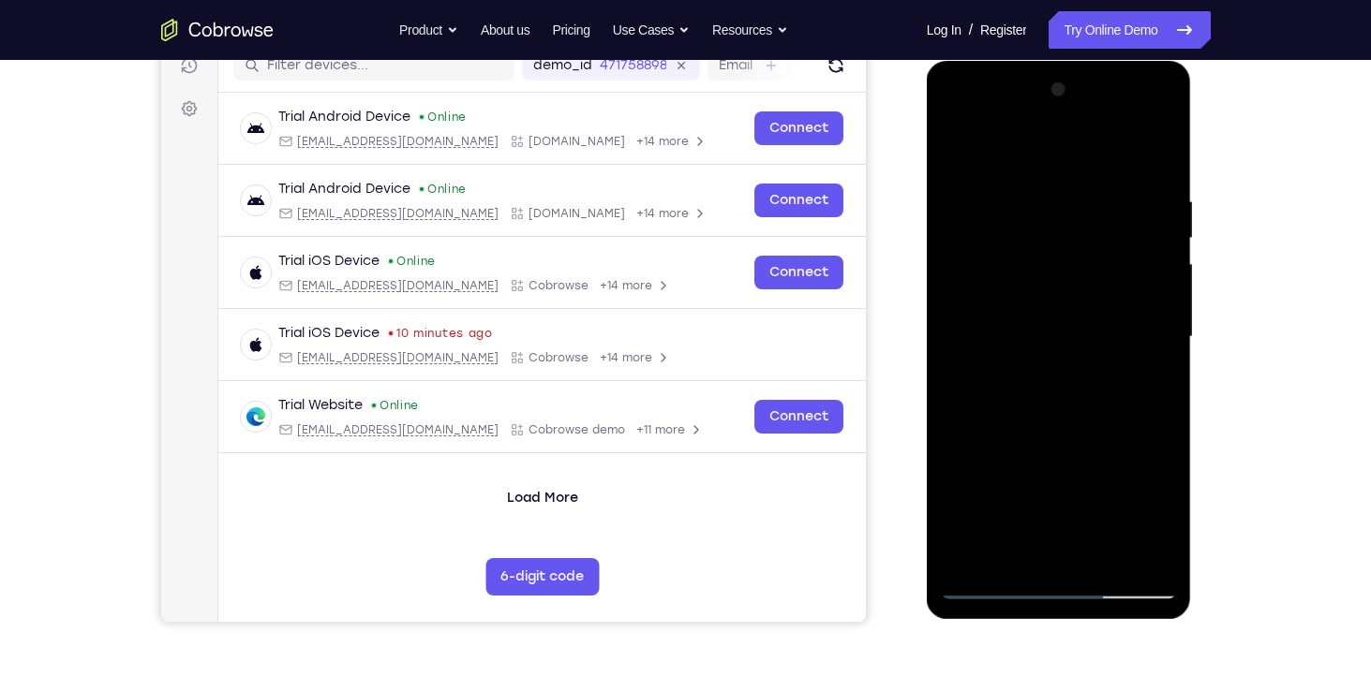
click at [950, 489] on div at bounding box center [1059, 337] width 236 height 525
click at [1001, 483] on div at bounding box center [1059, 337] width 236 height 525
click at [952, 485] on div at bounding box center [1059, 337] width 236 height 525
click at [985, 520] on div at bounding box center [1059, 337] width 236 height 525
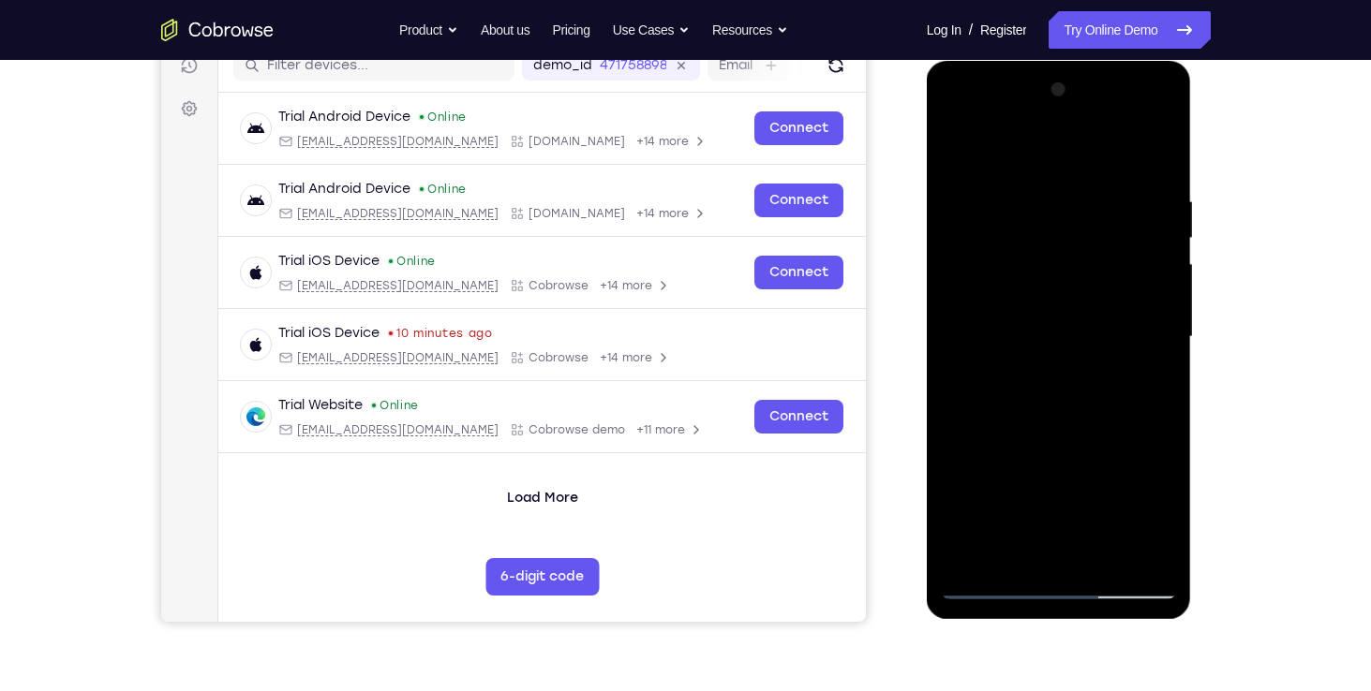
click at [985, 520] on div at bounding box center [1059, 337] width 236 height 525
click at [1061, 338] on div at bounding box center [1059, 337] width 236 height 525
click at [1068, 387] on div at bounding box center [1059, 337] width 236 height 525
click at [1070, 367] on div at bounding box center [1059, 337] width 236 height 525
click at [1058, 345] on div at bounding box center [1059, 337] width 236 height 525
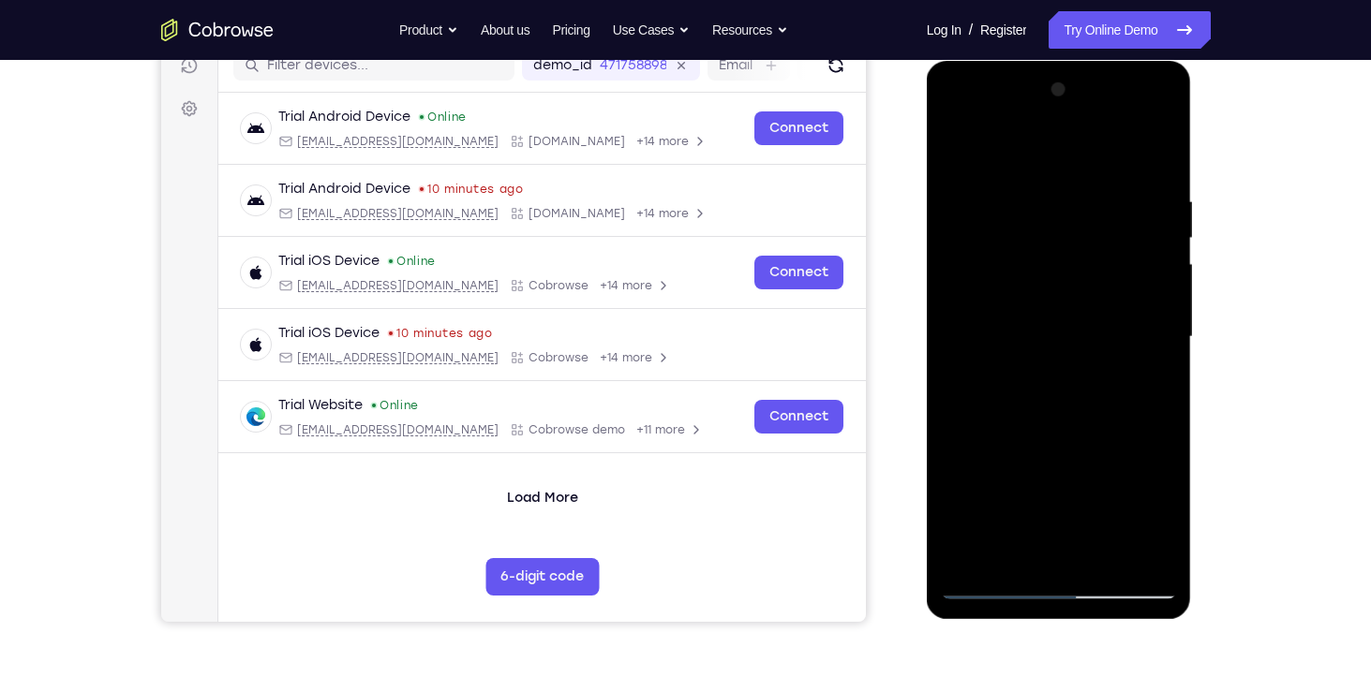
click at [1076, 377] on div at bounding box center [1059, 337] width 236 height 525
click at [1073, 359] on div at bounding box center [1059, 337] width 236 height 525
click at [1074, 341] on div at bounding box center [1059, 337] width 236 height 525
drag, startPoint x: 1058, startPoint y: 400, endPoint x: 1060, endPoint y: 337, distance: 62.8
click at [1060, 337] on div at bounding box center [1059, 337] width 236 height 525
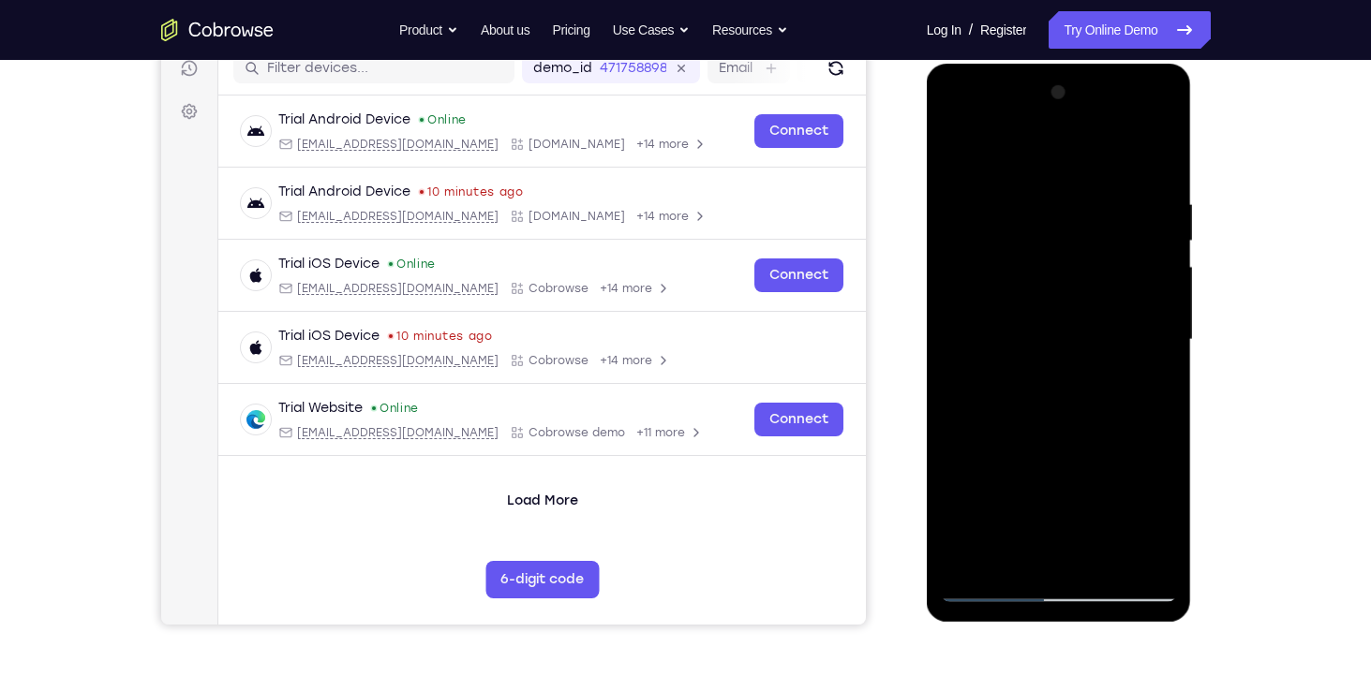
scroll to position [245, 0]
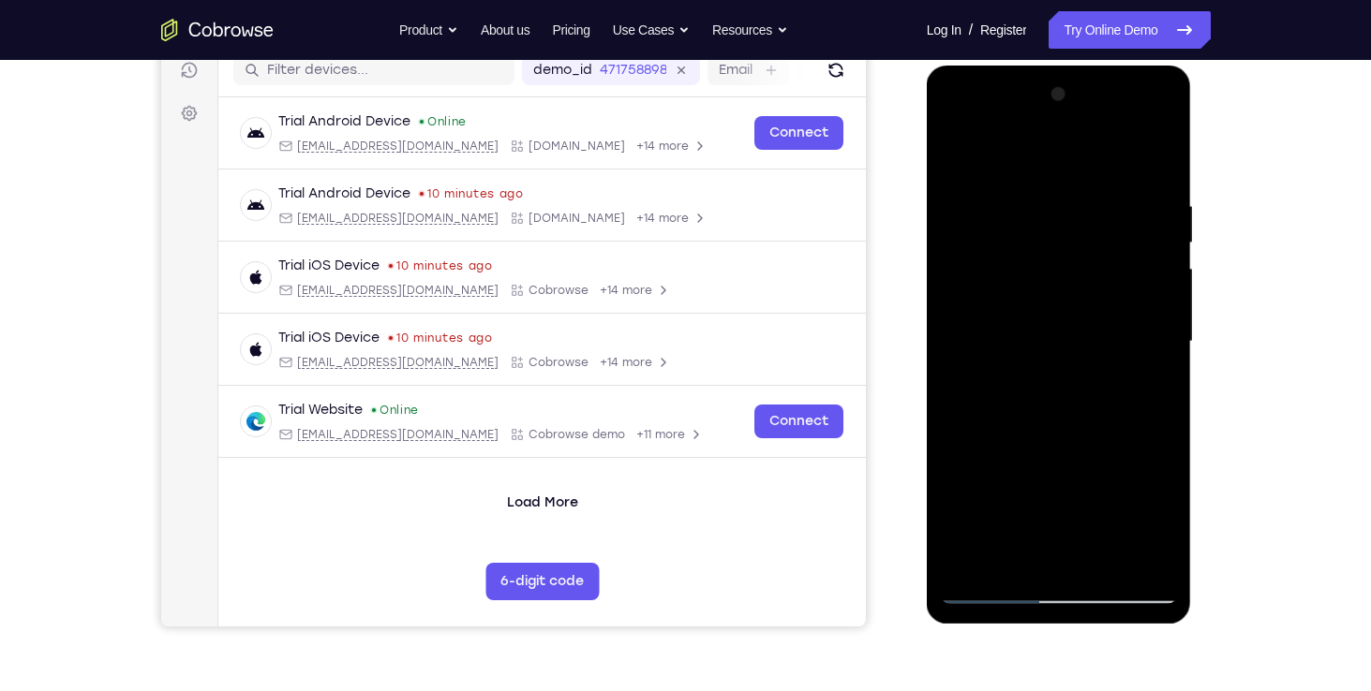
click at [1051, 186] on div at bounding box center [1059, 342] width 236 height 525
drag, startPoint x: 1022, startPoint y: 165, endPoint x: 1017, endPoint y: 112, distance: 52.8
click at [1017, 112] on div at bounding box center [1059, 342] width 236 height 525
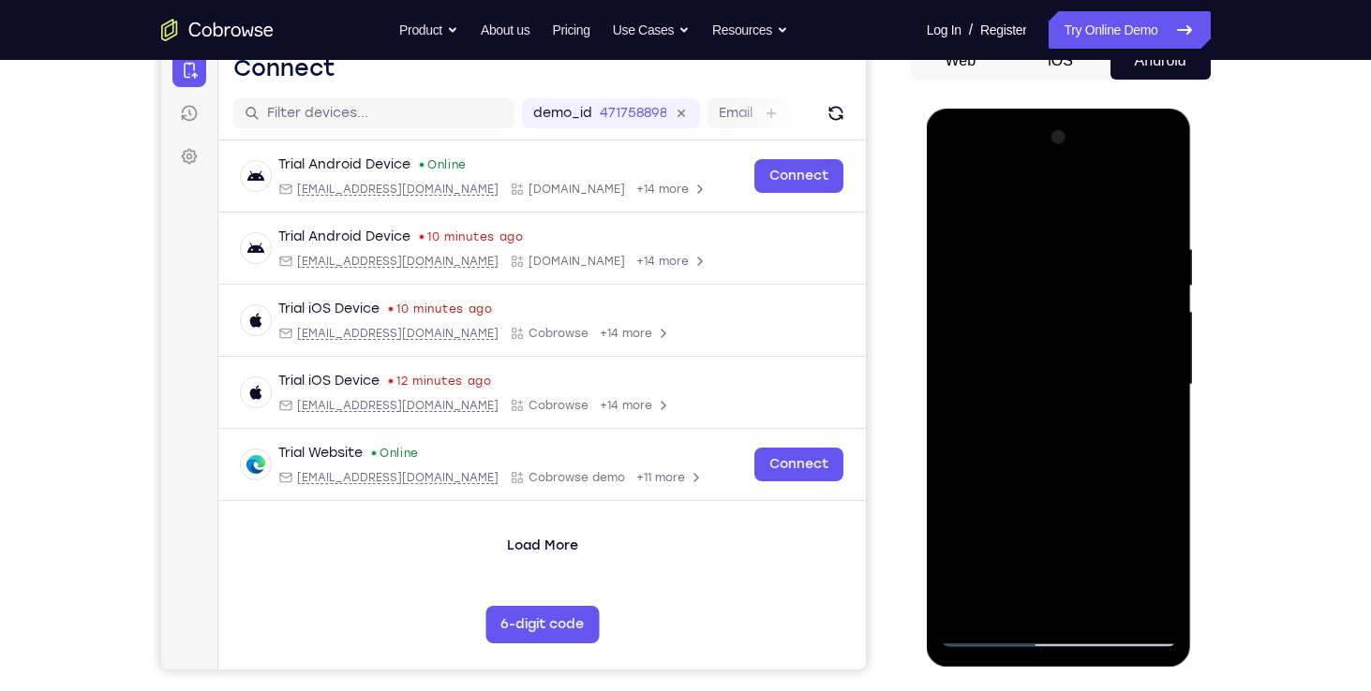
scroll to position [200, 0]
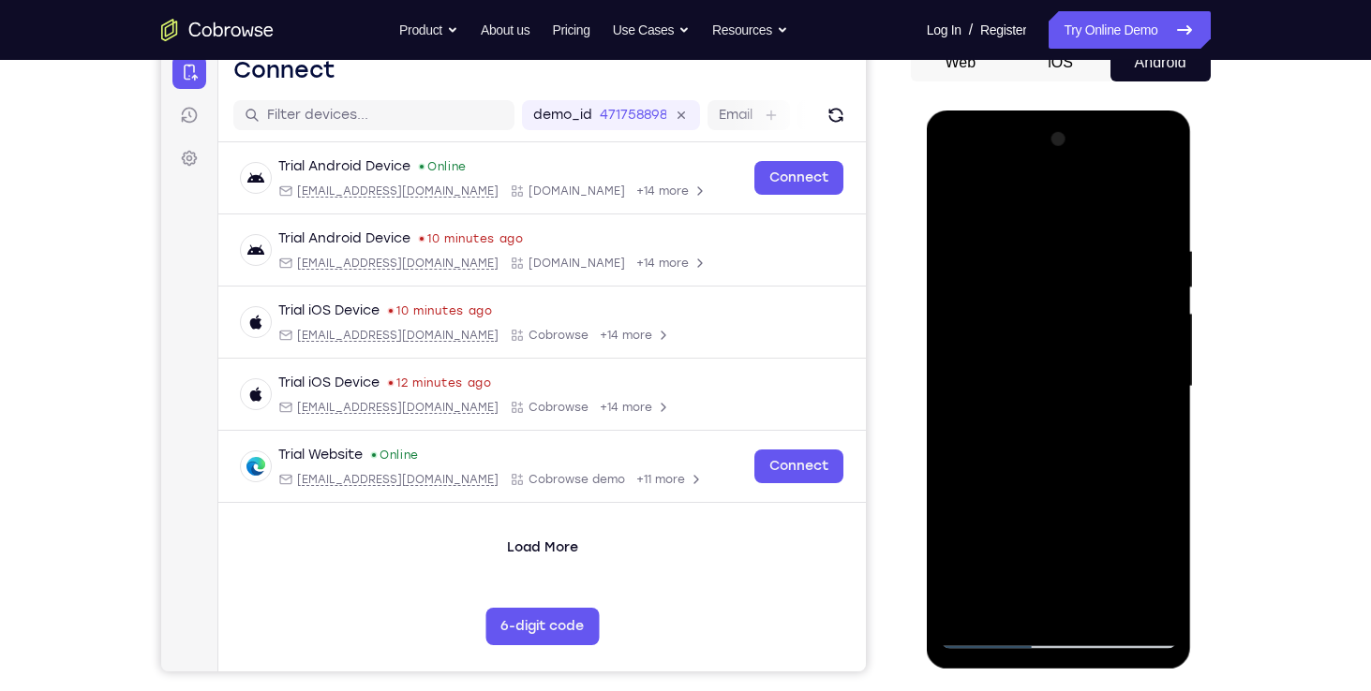
click at [1030, 488] on div at bounding box center [1059, 387] width 236 height 525
click at [1151, 287] on div at bounding box center [1059, 387] width 236 height 525
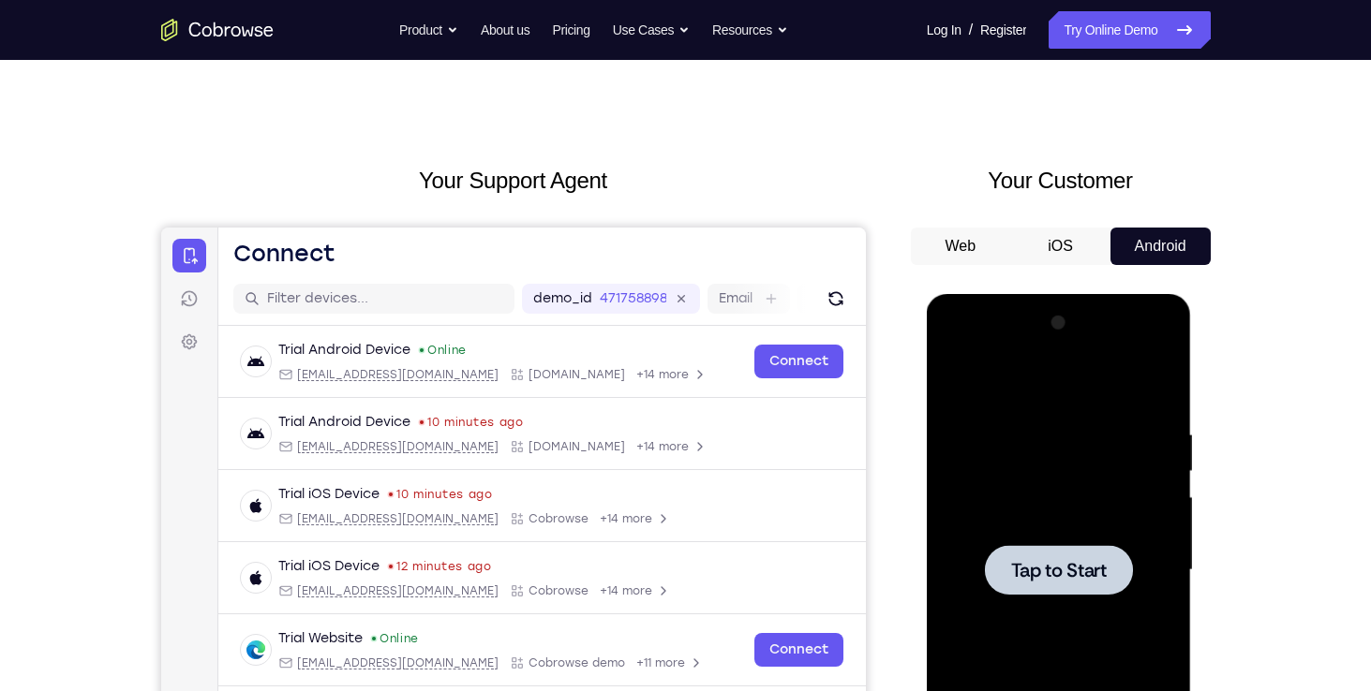
scroll to position [0, 0]
